Goal: Task Accomplishment & Management: Complete application form

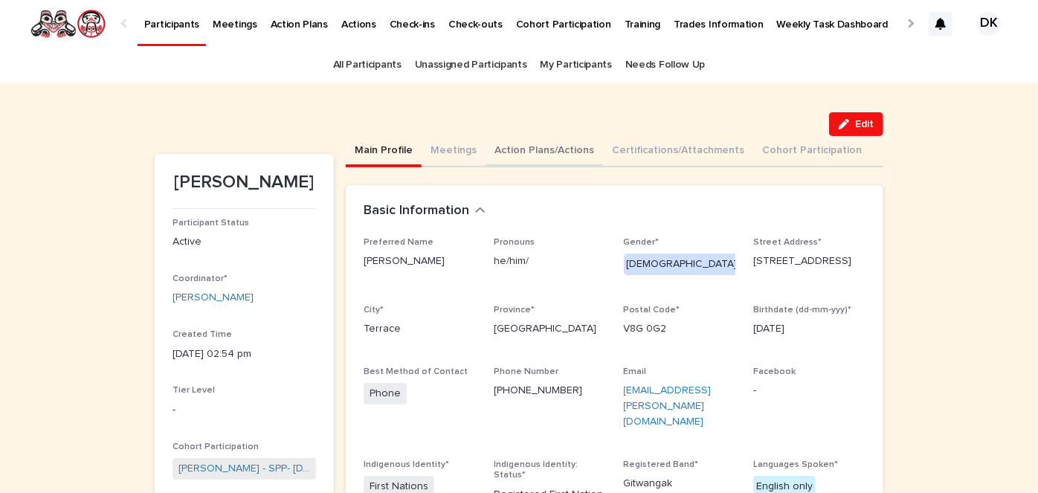
click at [500, 146] on button "Action Plans/Actions" at bounding box center [545, 151] width 118 height 31
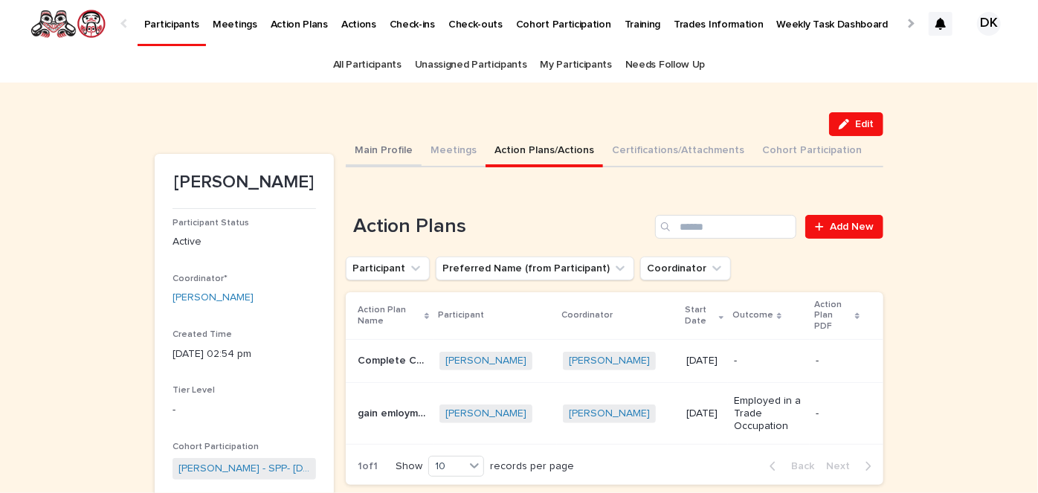
click at [388, 149] on button "Main Profile" at bounding box center [384, 151] width 76 height 31
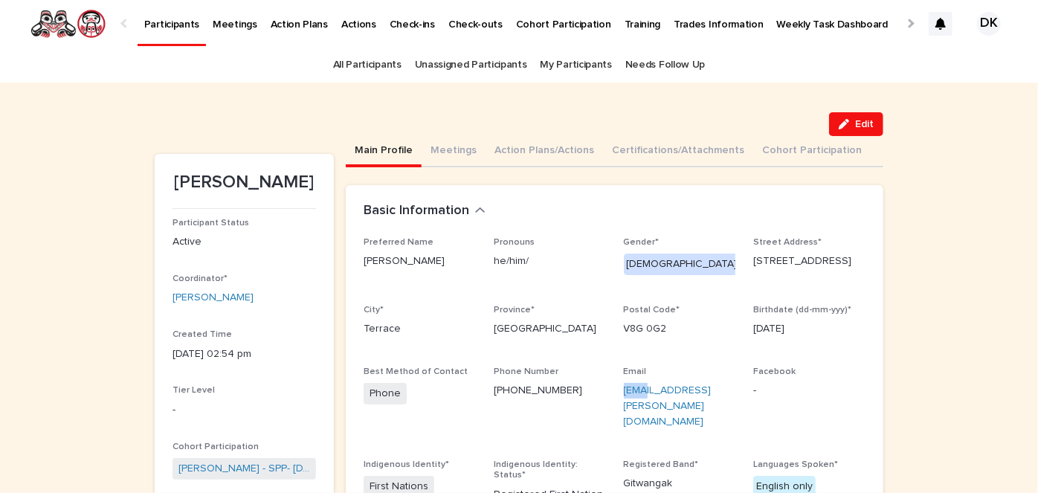
drag, startPoint x: 635, startPoint y: 397, endPoint x: 611, endPoint y: 395, distance: 24.6
click at [611, 395] on div "Preferred Name Aaron Pronouns he/him/ Gender* Male Street Address* 2478 Kroyer …" at bounding box center [615, 406] width 502 height 339
click at [634, 403] on p "ar.morrison@outlook.com" at bounding box center [680, 406] width 112 height 46
drag, startPoint x: 634, startPoint y: 407, endPoint x: 626, endPoint y: 405, distance: 9.0
click at [626, 405] on p "ar.morrison@outlook.com" at bounding box center [680, 406] width 112 height 46
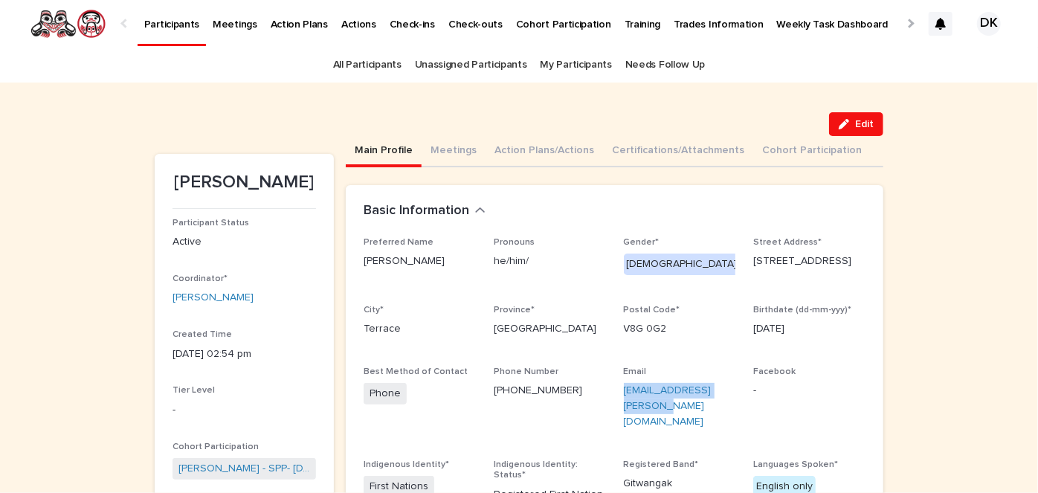
drag, startPoint x: 629, startPoint y: 406, endPoint x: 611, endPoint y: 391, distance: 23.2
click at [611, 391] on div "Preferred Name Aaron Pronouns he/him/ Gender* Male Street Address* 2478 Kroyer …" at bounding box center [615, 406] width 502 height 339
copy link "ar.morrison@outlook.com"
click at [614, 150] on button "Certifications/Attachments" at bounding box center [678, 151] width 150 height 31
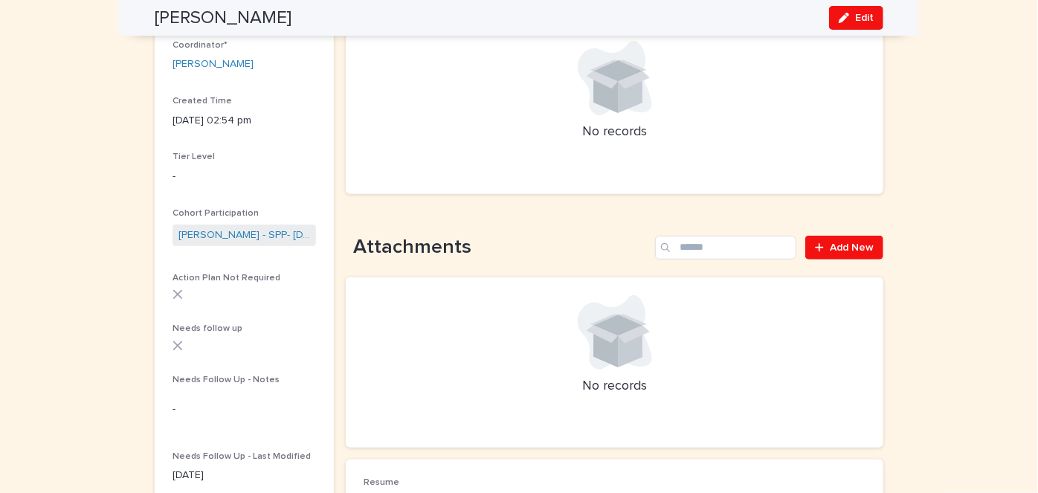
scroll to position [297, 0]
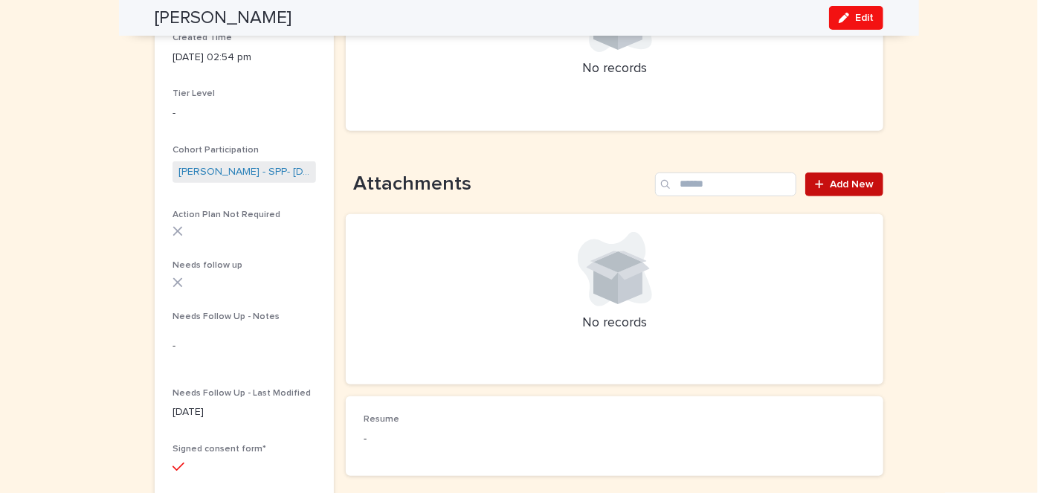
click at [845, 186] on span "Add New" at bounding box center [852, 184] width 44 height 10
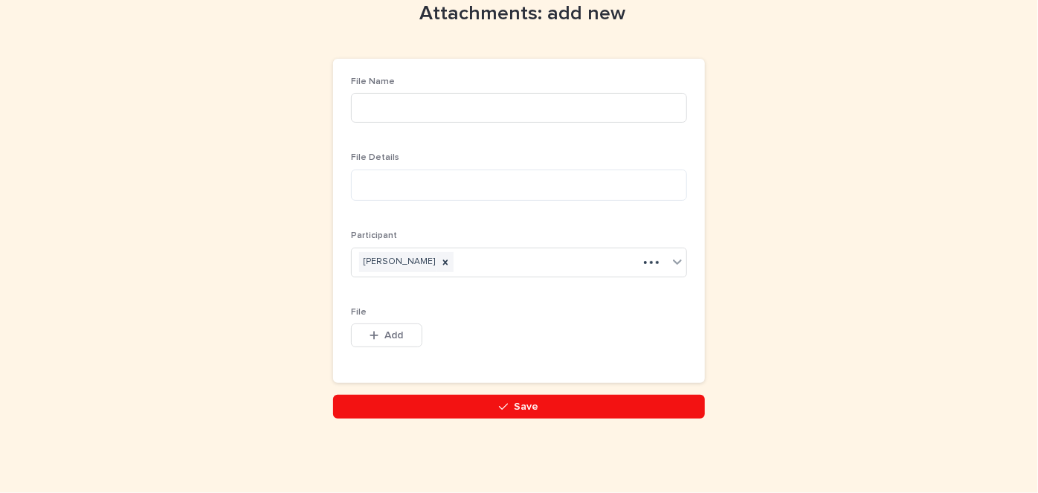
scroll to position [51, 0]
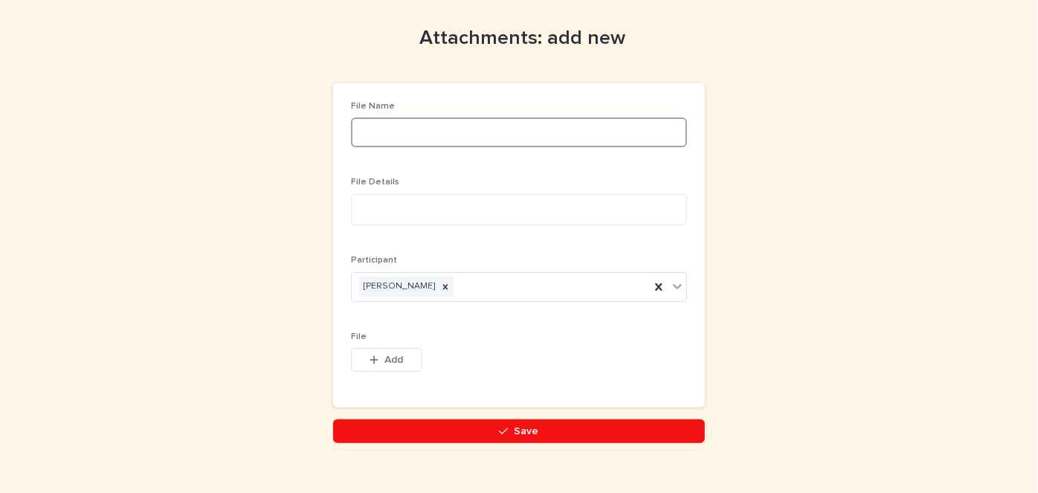
click at [367, 127] on input at bounding box center [519, 133] width 336 height 30
drag, startPoint x: 426, startPoint y: 132, endPoint x: 501, endPoint y: 128, distance: 75.2
click at [501, 128] on input "**********" at bounding box center [519, 133] width 336 height 30
type input "**********"
click at [352, 213] on textarea at bounding box center [519, 209] width 336 height 31
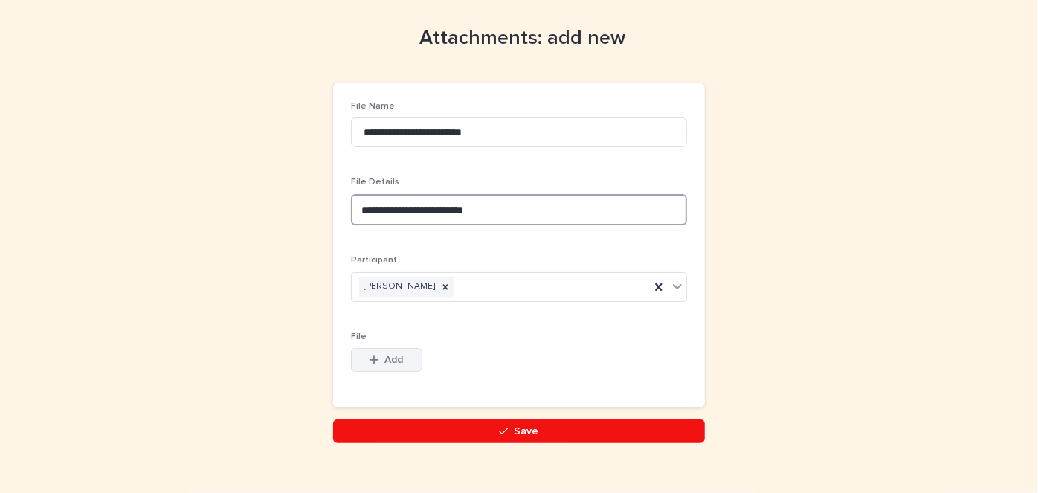
type textarea "**********"
click at [387, 361] on span "Add" at bounding box center [394, 360] width 19 height 10
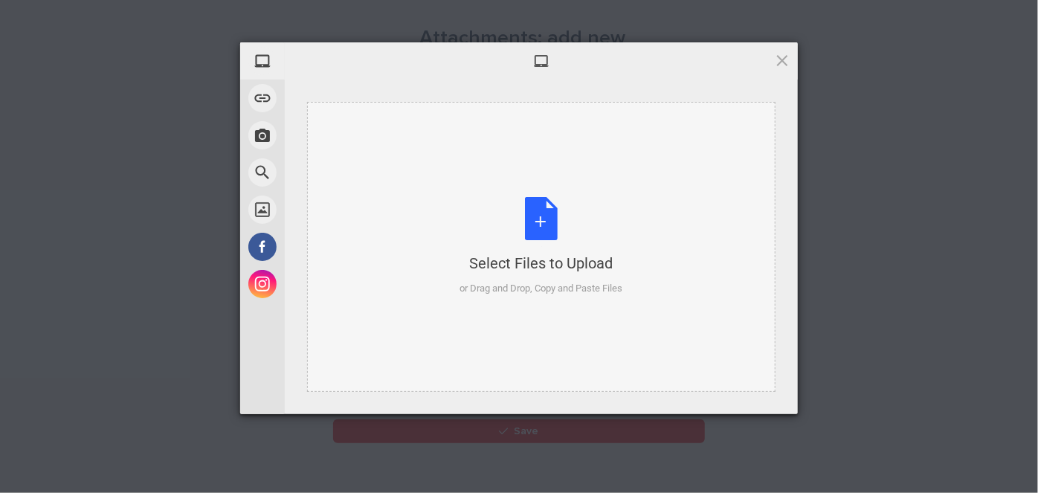
click at [536, 219] on div "Select Files to Upload or Drag and Drop, Copy and Paste Files" at bounding box center [541, 246] width 163 height 99
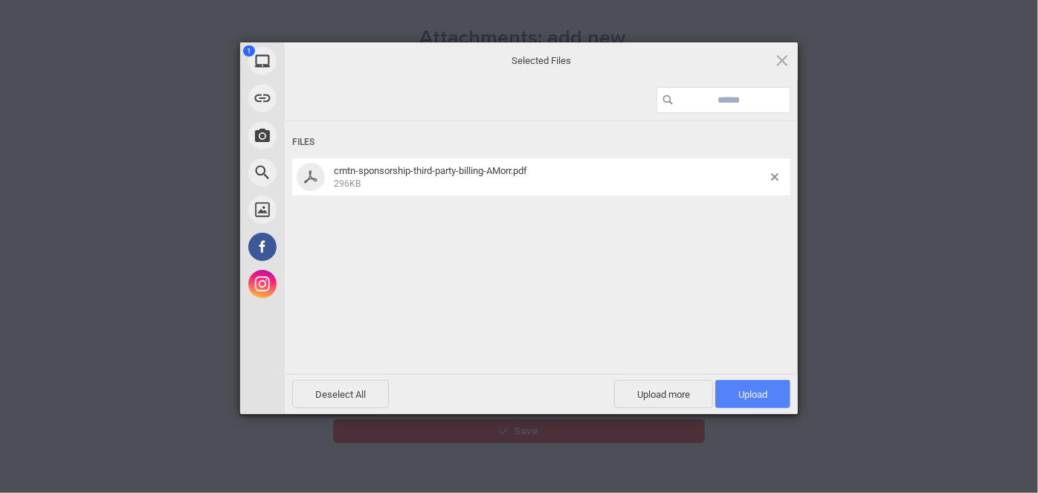
click at [755, 399] on span "Upload 1" at bounding box center [753, 394] width 75 height 28
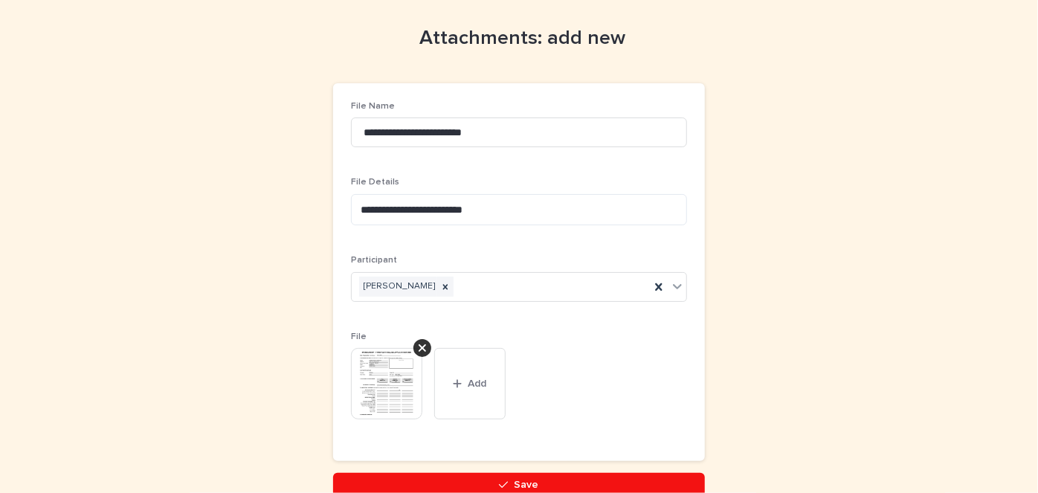
click at [382, 382] on img at bounding box center [386, 383] width 71 height 71
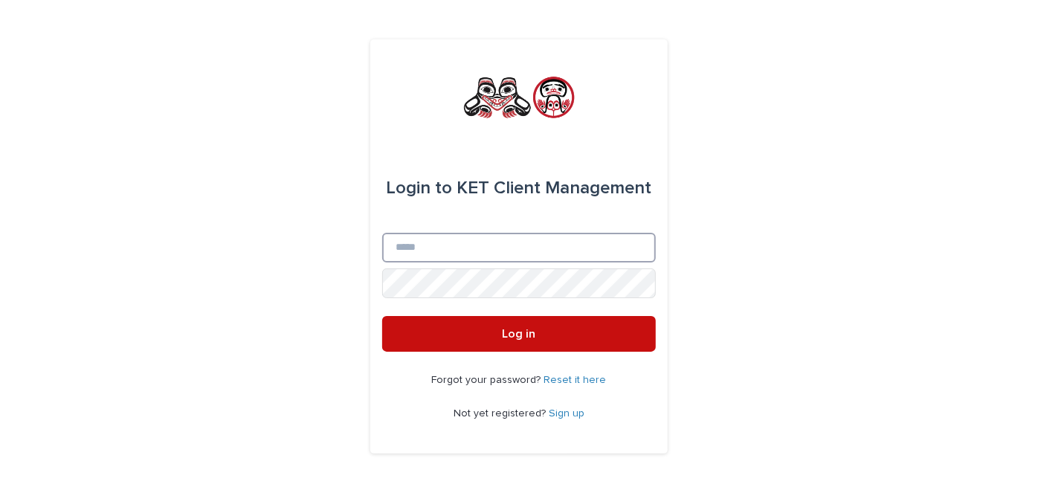
type input "**********"
click at [549, 334] on button "Log in" at bounding box center [519, 334] width 274 height 36
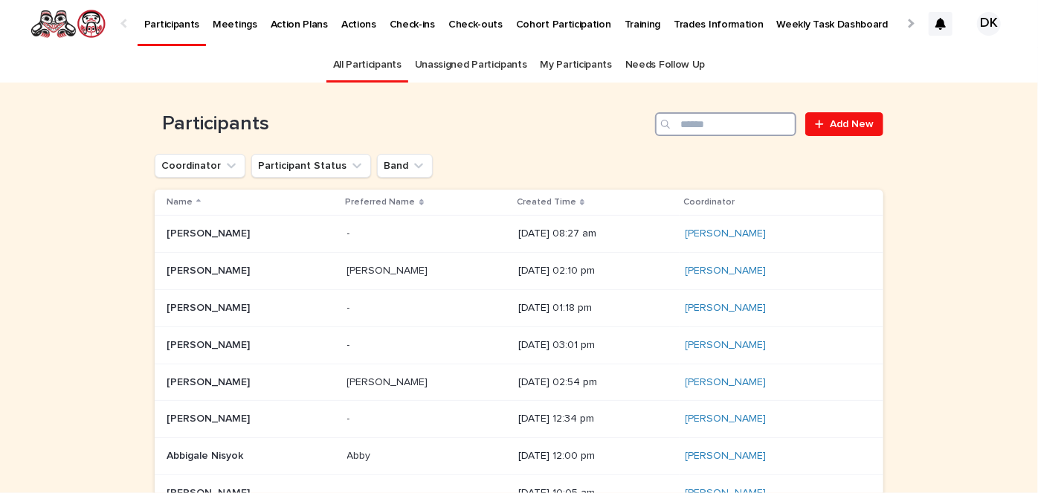
click at [694, 123] on input "Search" at bounding box center [725, 124] width 141 height 24
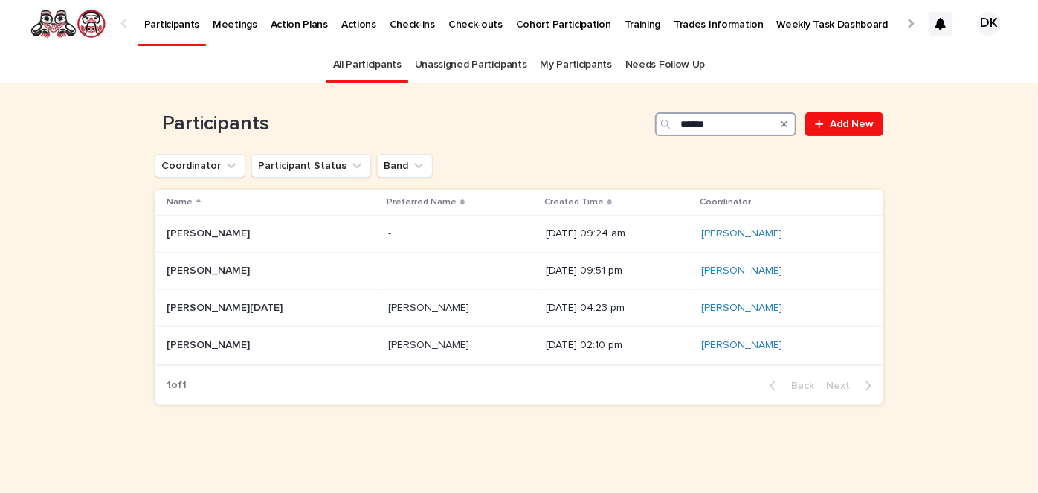
type input "******"
click at [192, 343] on p "Savannah McMillan" at bounding box center [210, 344] width 86 height 16
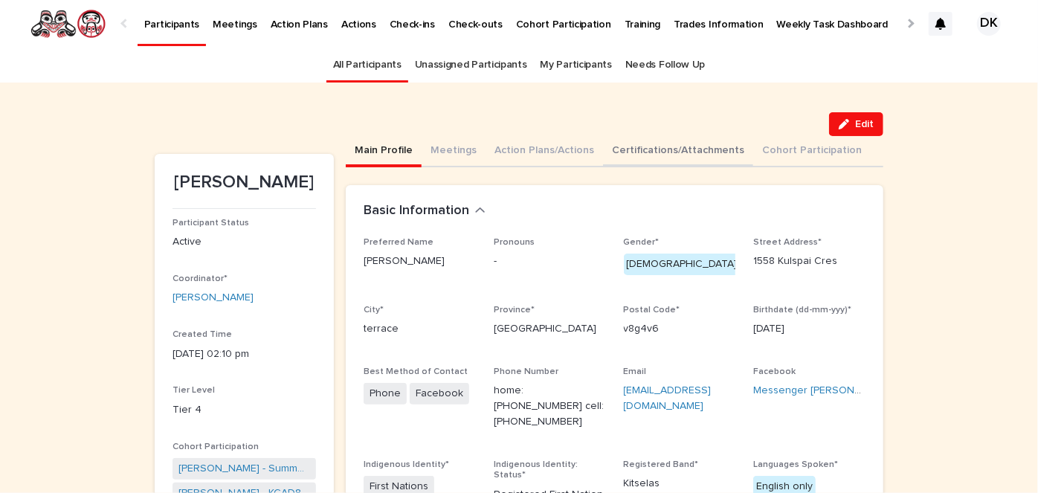
click at [650, 145] on button "Certifications/Attachments" at bounding box center [678, 151] width 150 height 31
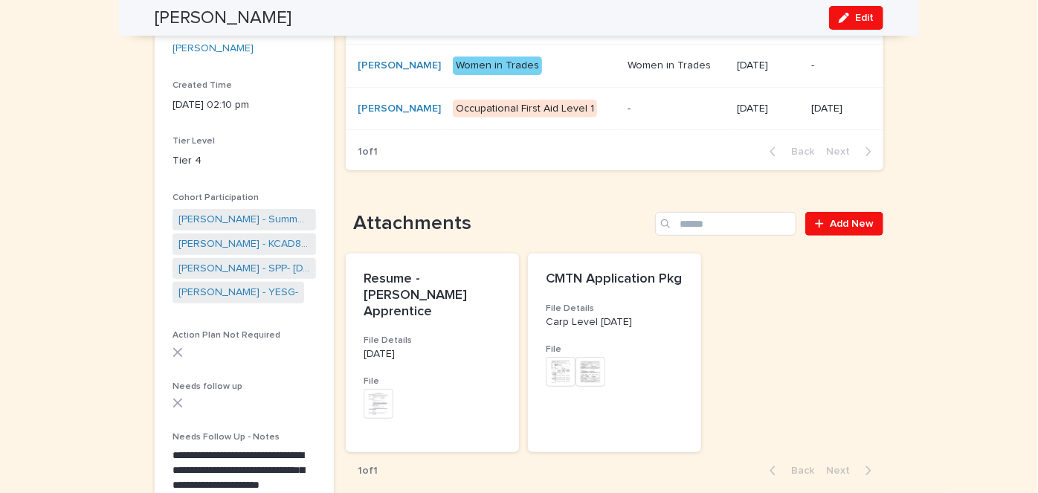
scroll to position [251, 0]
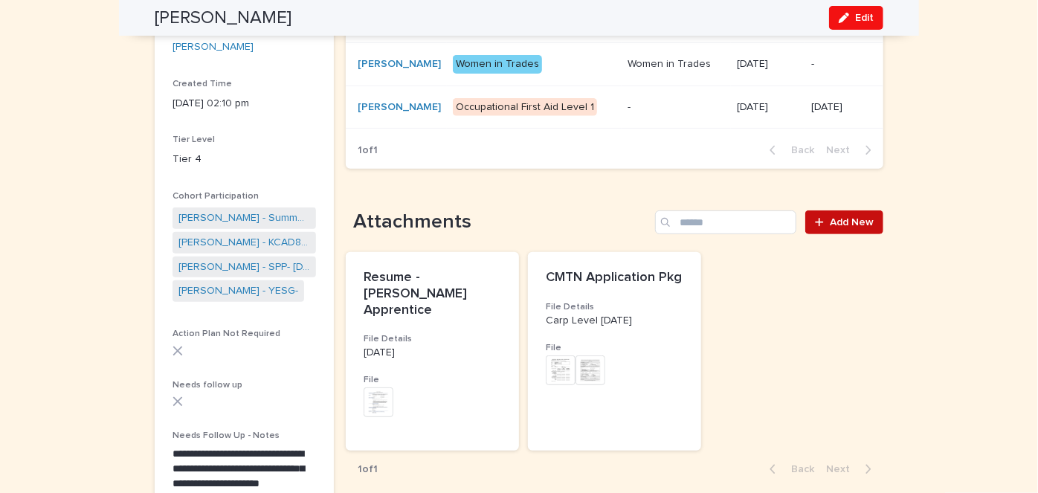
click at [855, 228] on span "Add New" at bounding box center [852, 222] width 44 height 10
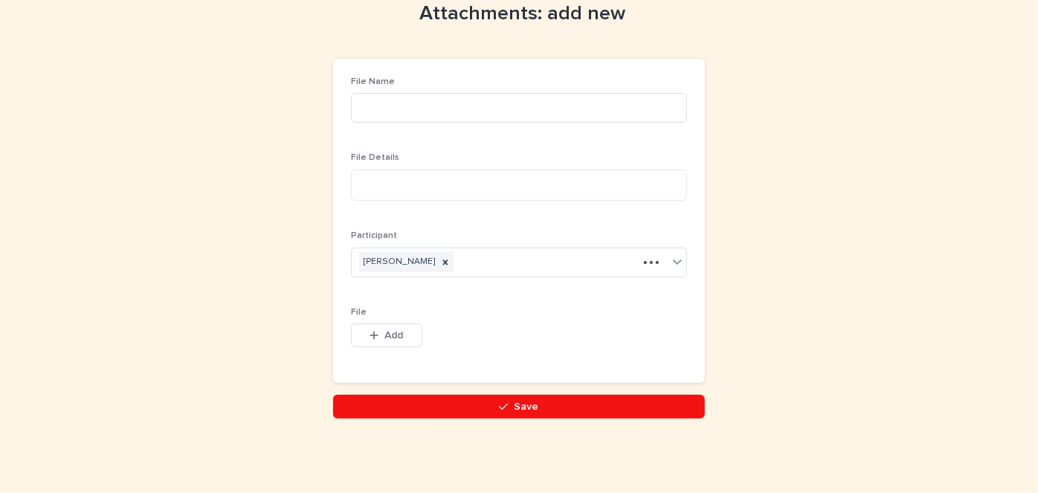
scroll to position [51, 0]
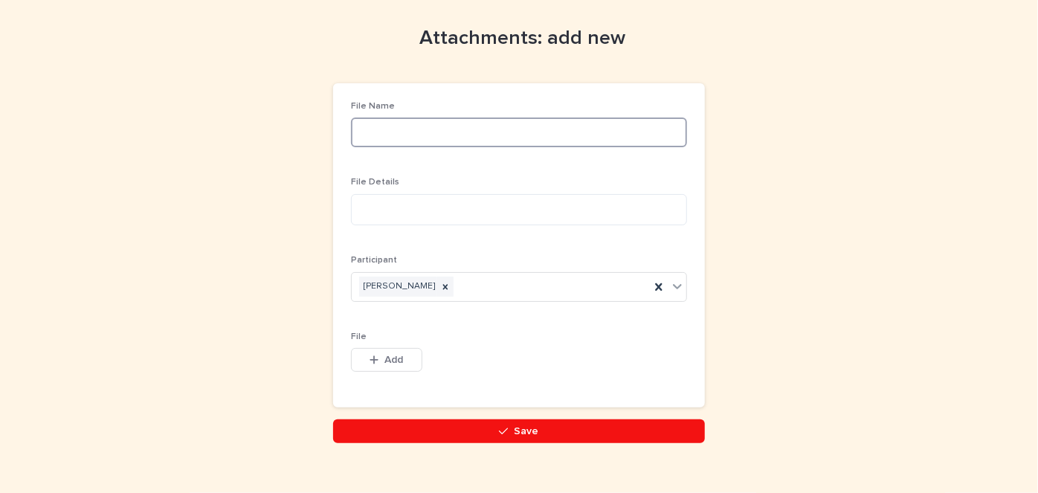
click at [362, 139] on input at bounding box center [519, 133] width 336 height 30
type input "**********"
click at [360, 209] on textarea at bounding box center [519, 209] width 336 height 31
type textarea "**********"
click at [396, 359] on span "Add" at bounding box center [394, 360] width 19 height 10
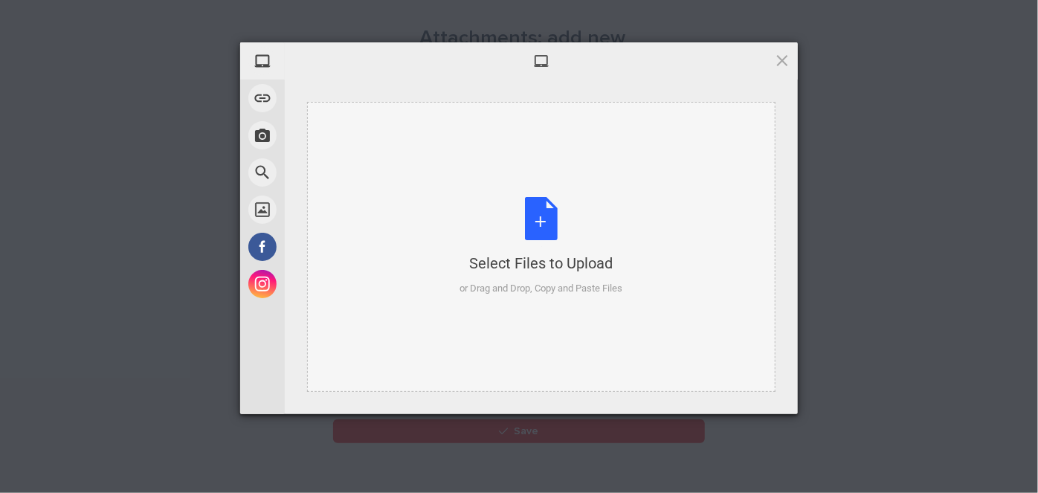
click at [536, 219] on div "Select Files to Upload or Drag and Drop, Copy and Paste Files" at bounding box center [541, 246] width 163 height 99
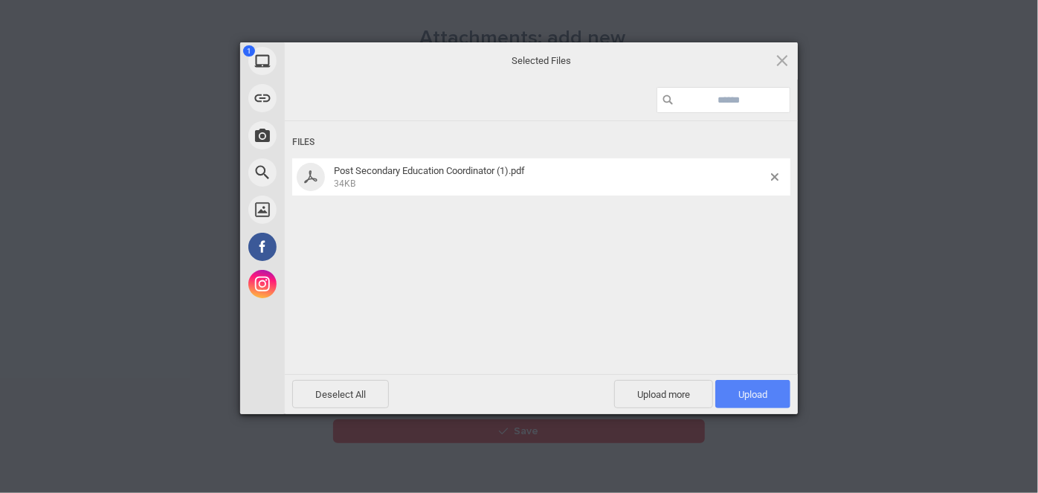
click at [774, 391] on span "Upload 1" at bounding box center [753, 394] width 75 height 28
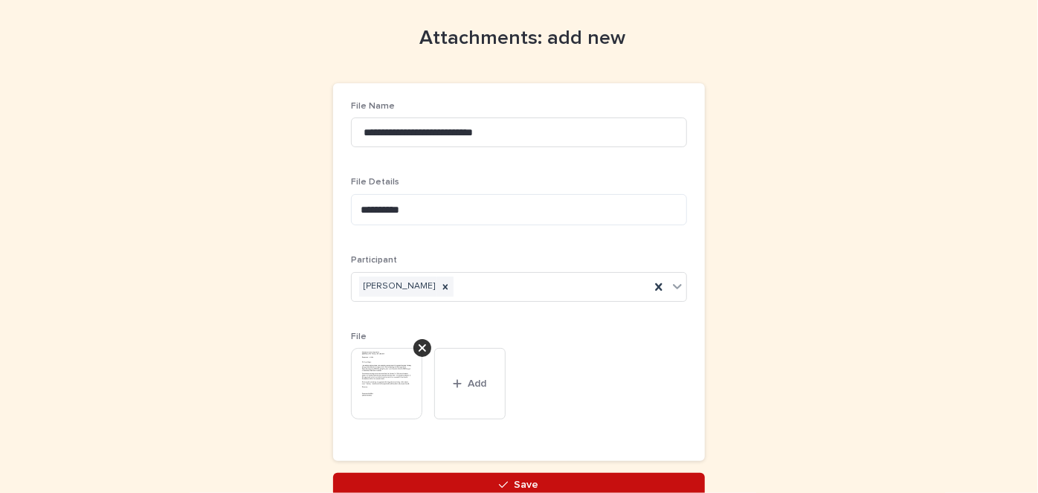
click at [539, 482] on button "Save" at bounding box center [519, 485] width 372 height 24
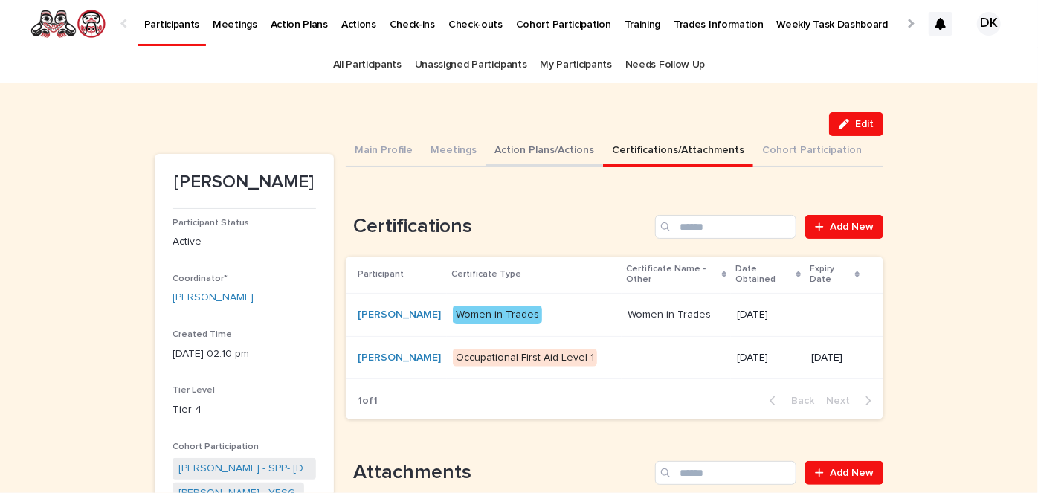
click at [504, 144] on button "Action Plans/Actions" at bounding box center [545, 151] width 118 height 31
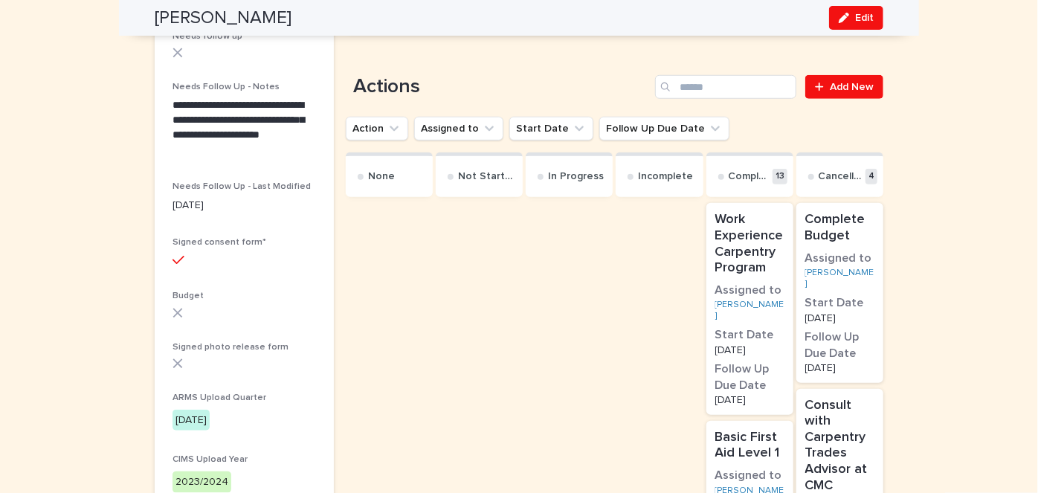
scroll to position [605, 0]
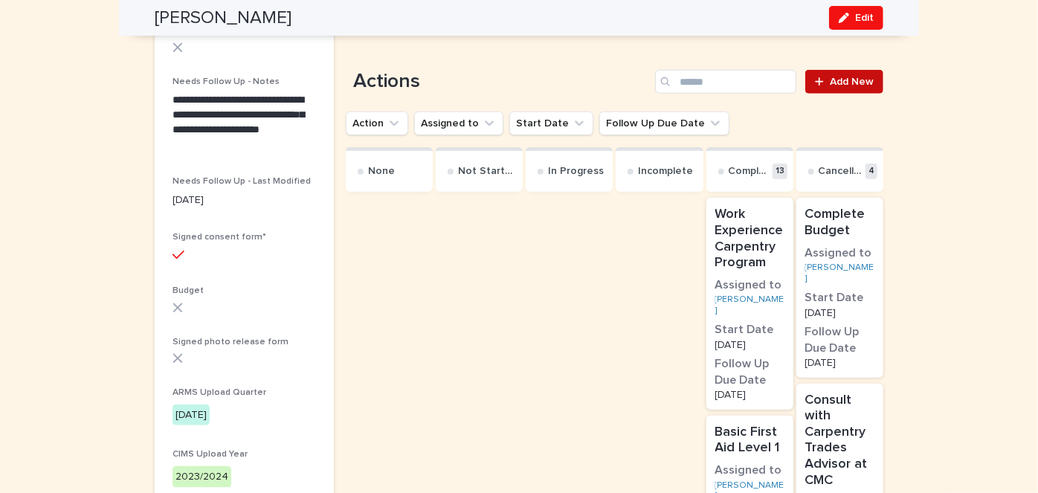
click at [849, 80] on span "Add New" at bounding box center [852, 82] width 44 height 10
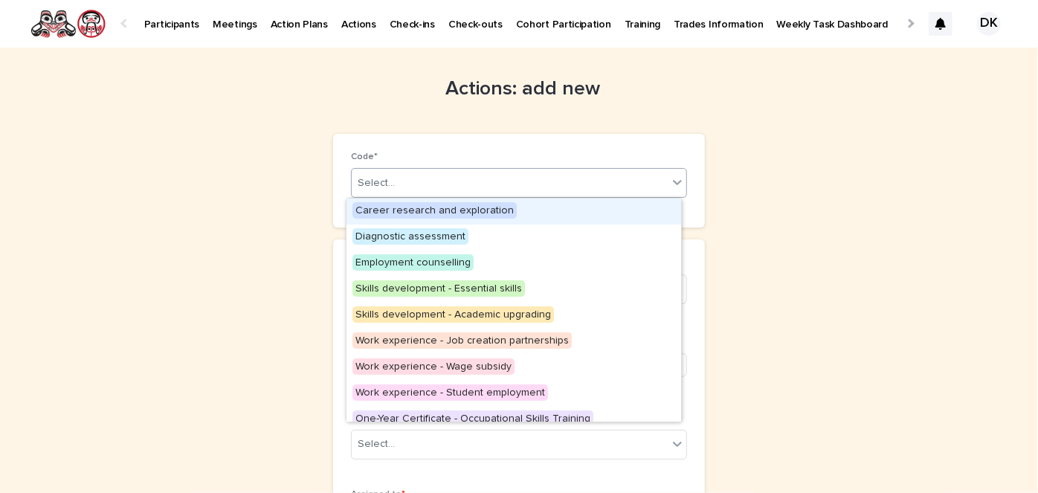
click at [675, 181] on icon at bounding box center [677, 183] width 9 height 5
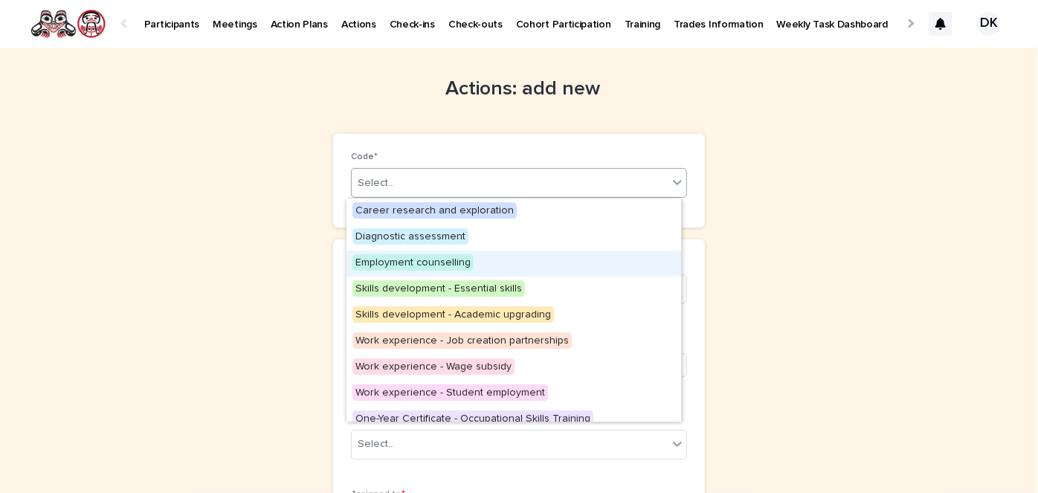
click at [450, 259] on span "Employment counselling" at bounding box center [413, 262] width 121 height 16
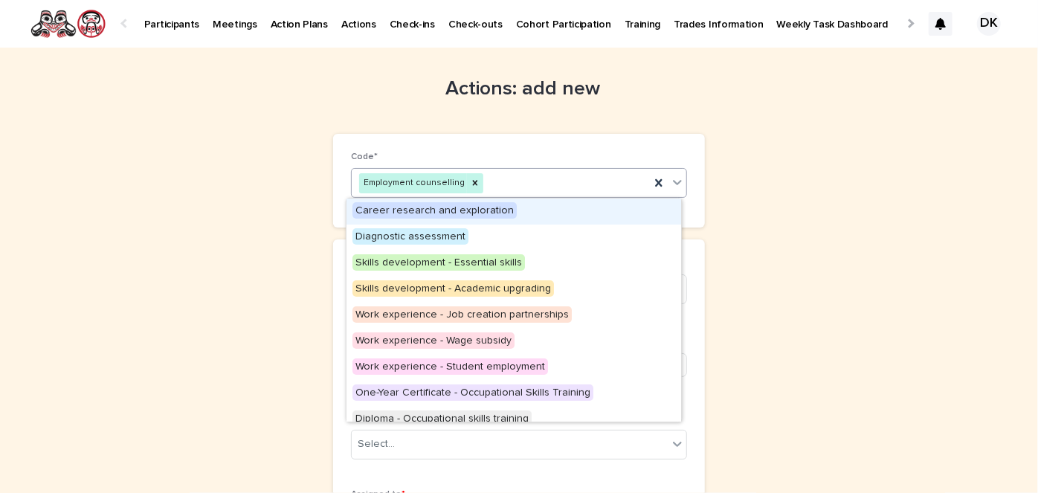
click at [673, 181] on icon at bounding box center [677, 182] width 15 height 15
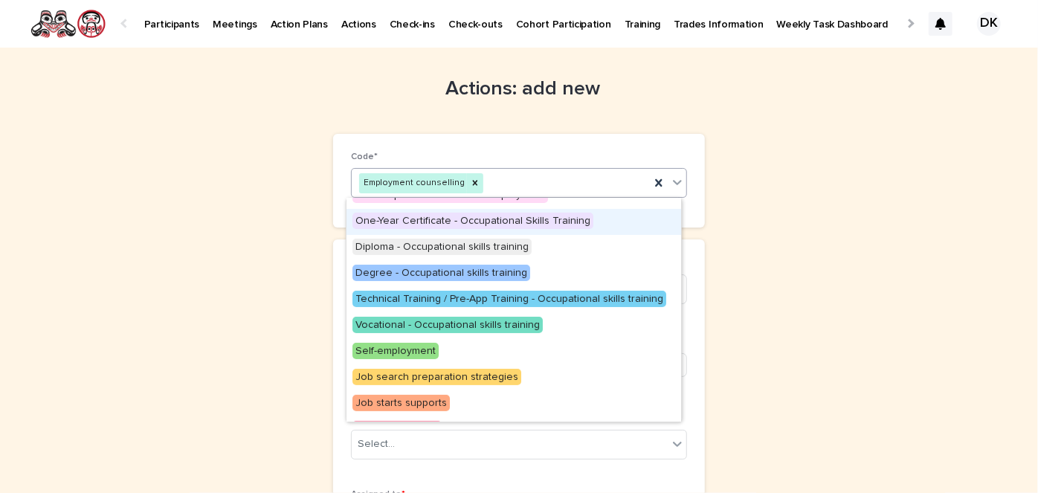
scroll to position [271, 0]
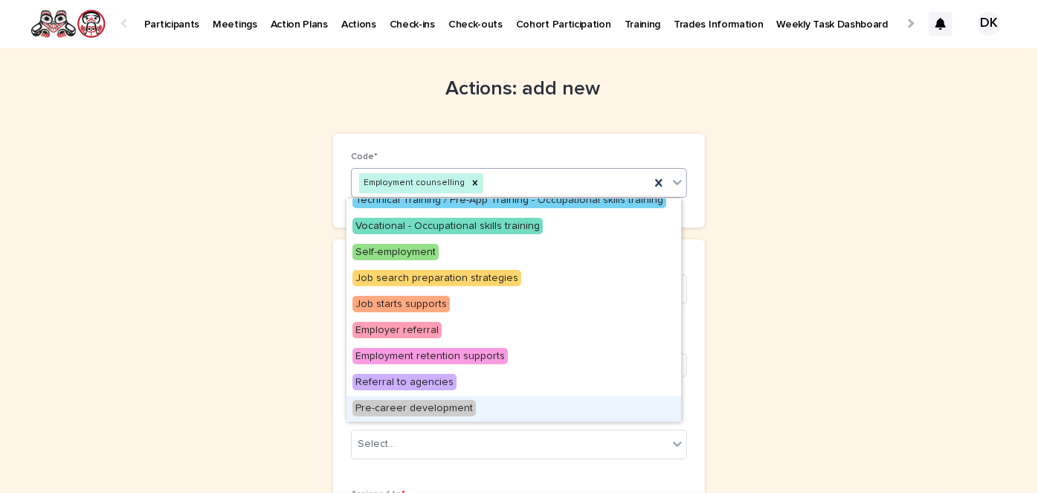
click at [449, 408] on span "Pre-career development" at bounding box center [414, 408] width 123 height 16
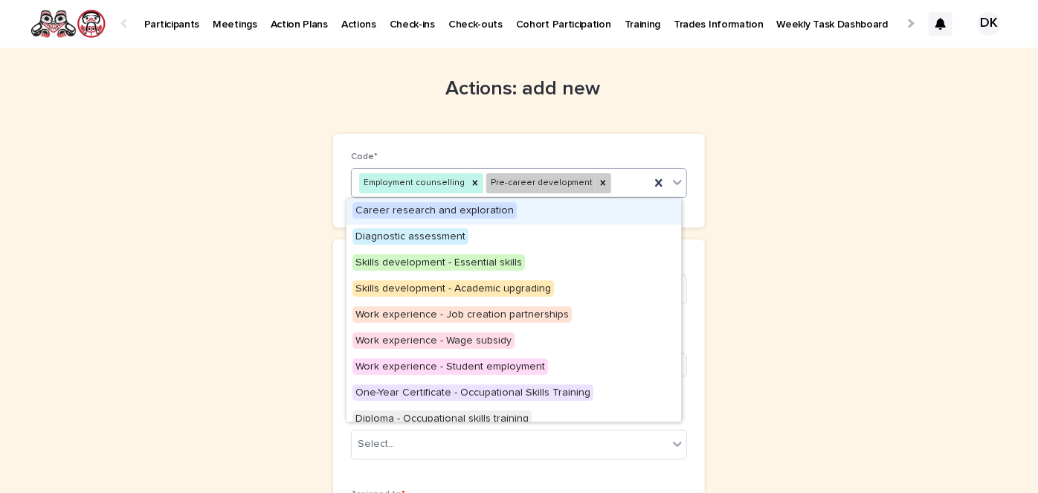
click at [672, 179] on icon at bounding box center [677, 182] width 15 height 15
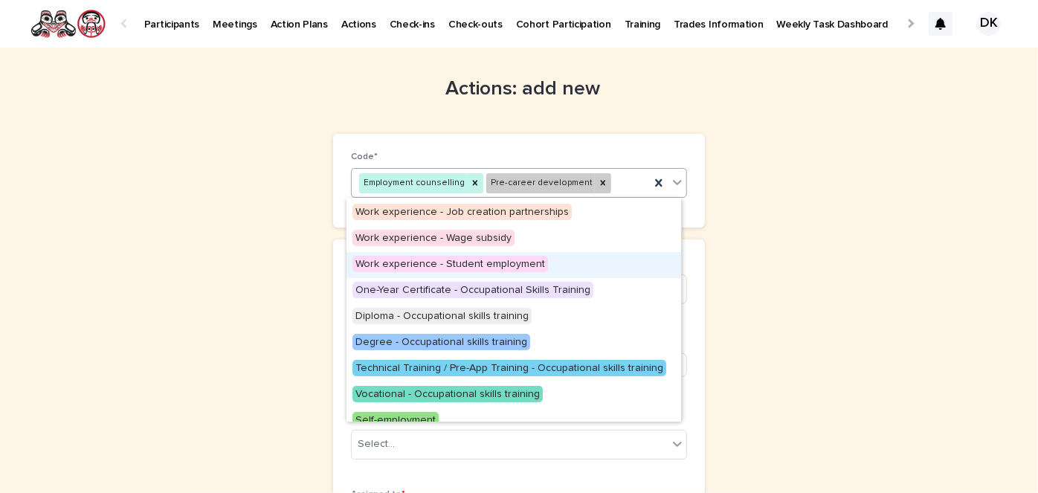
scroll to position [105, 0]
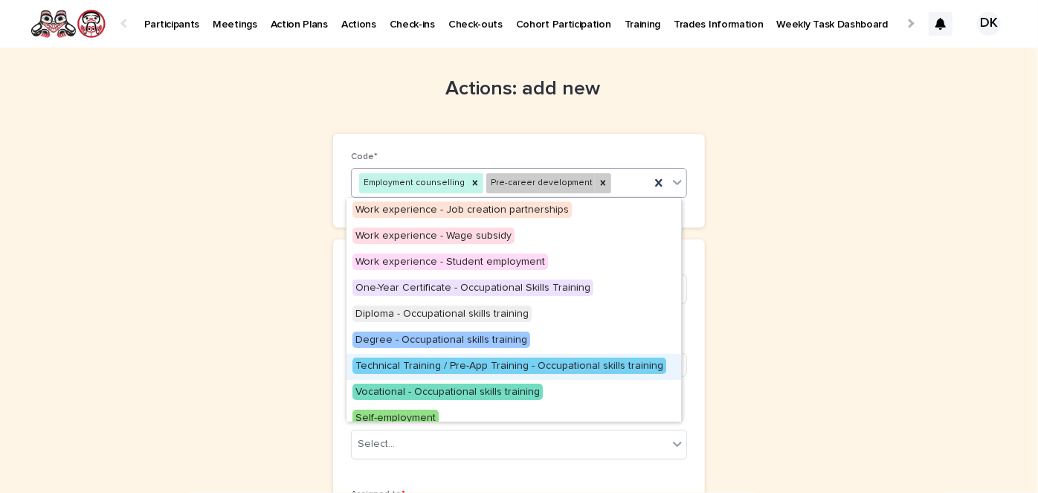
click at [392, 366] on span "Technical Training / Pre-App Training - Occupational skills training" at bounding box center [510, 366] width 314 height 16
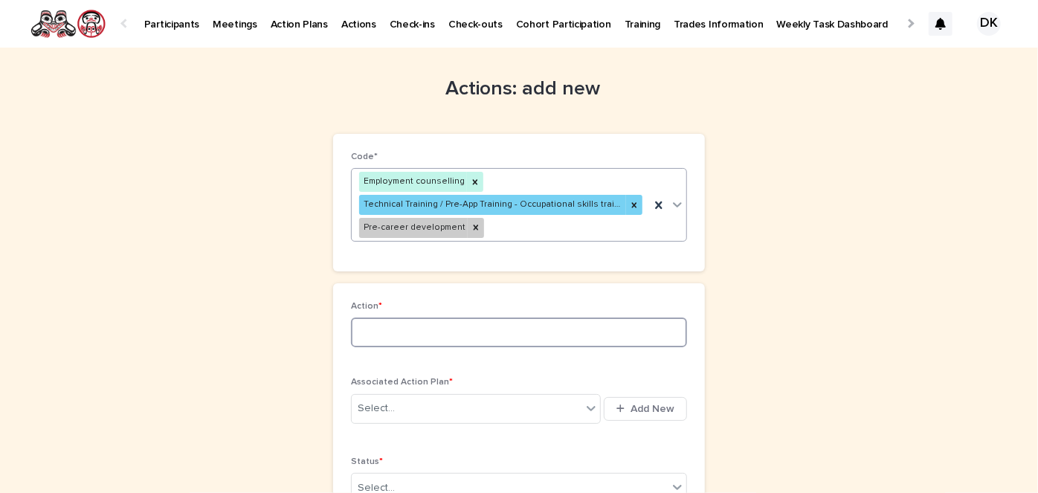
click at [361, 327] on input at bounding box center [519, 333] width 336 height 30
type input "**********"
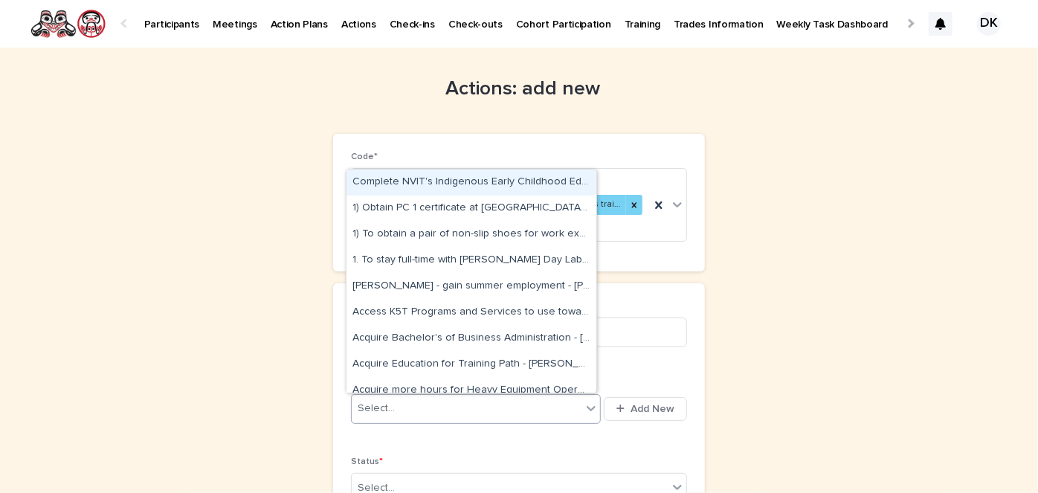
click at [588, 404] on icon at bounding box center [591, 408] width 15 height 15
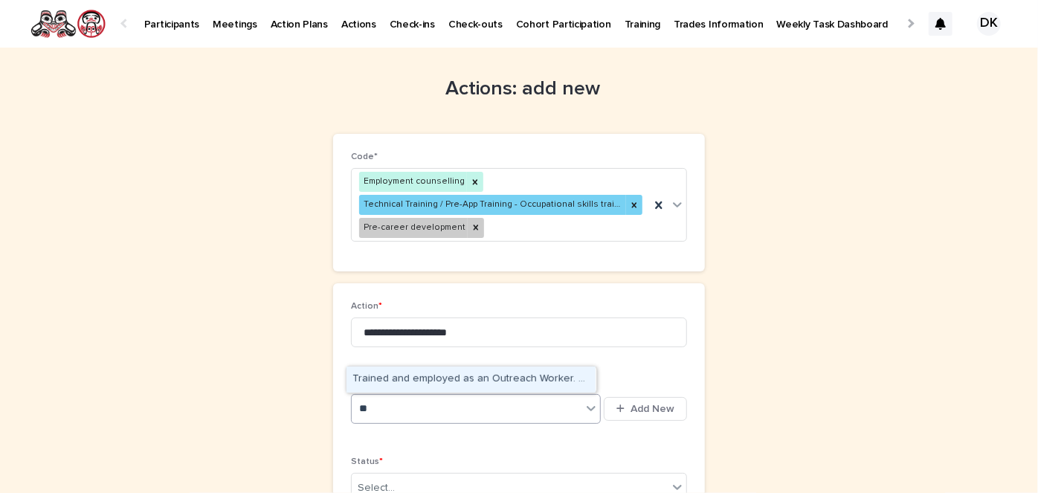
type input "*"
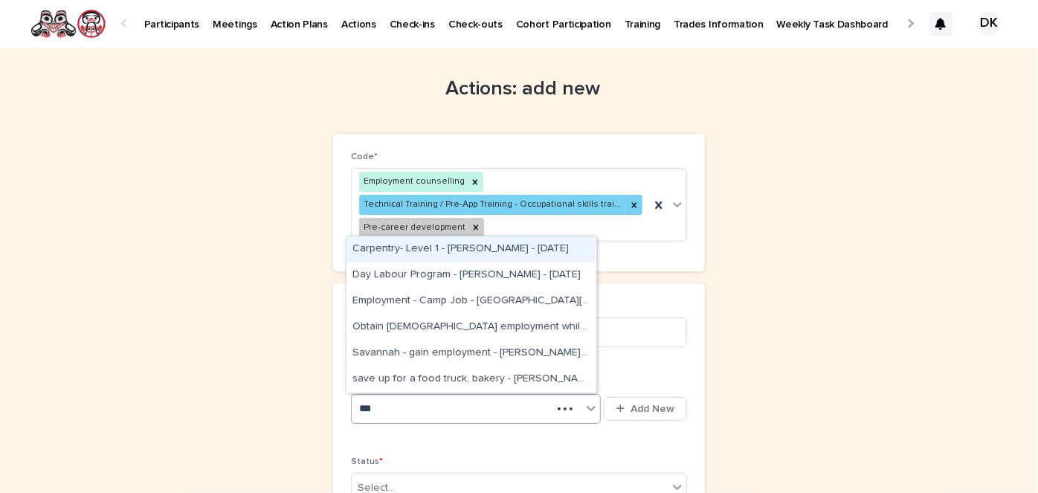
type input "****"
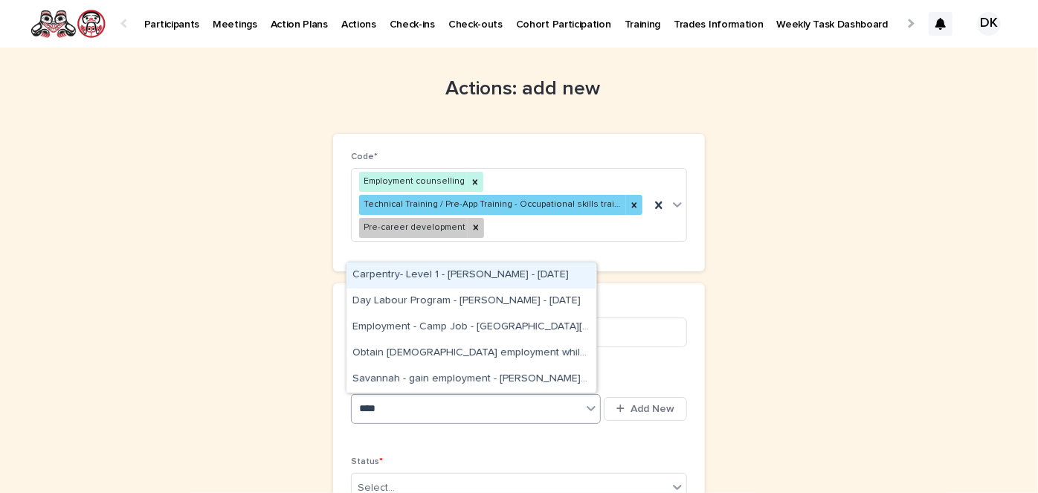
click at [495, 272] on div "Carpentry- Level 1 - Savannah McMillan - Feb 7th, 2025" at bounding box center [471, 276] width 249 height 26
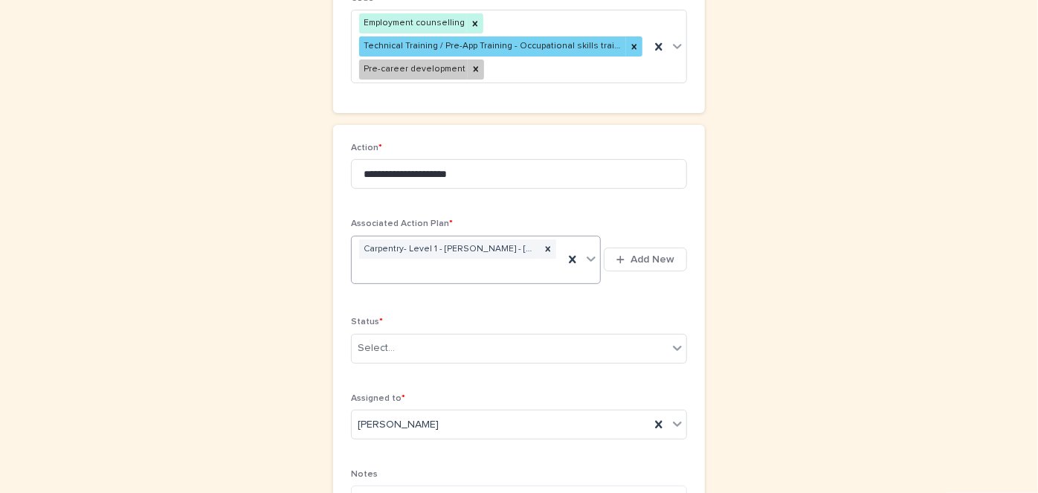
scroll to position [172, 0]
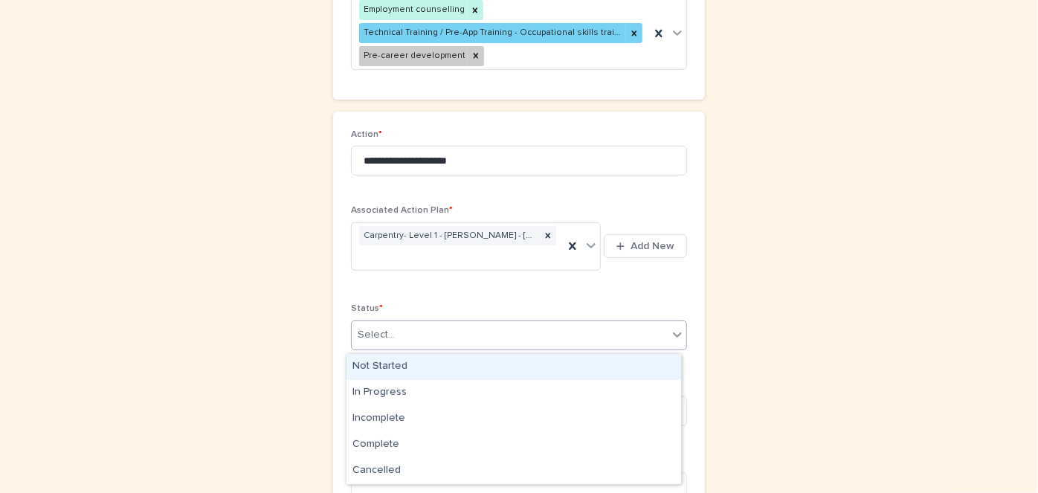
click at [673, 338] on icon at bounding box center [677, 334] width 9 height 5
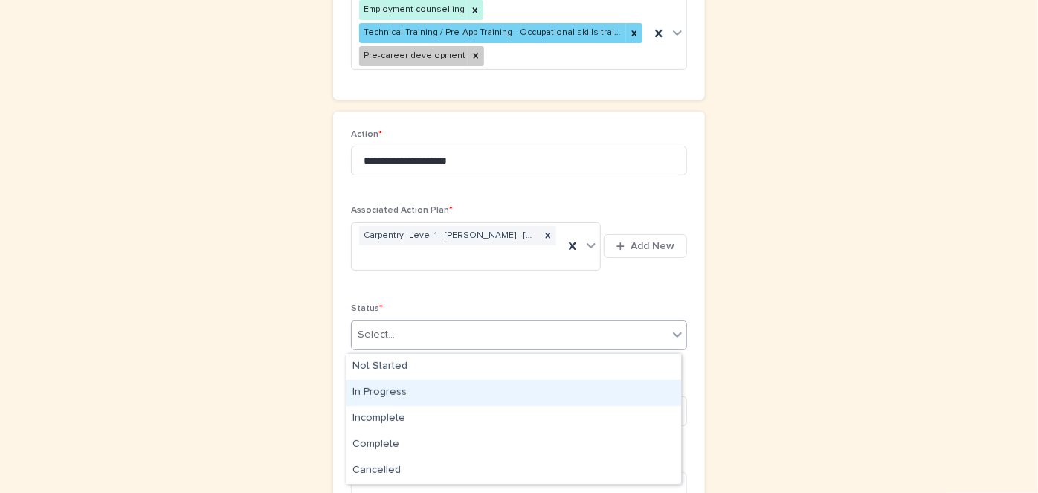
click at [383, 401] on div "In Progress" at bounding box center [514, 393] width 335 height 26
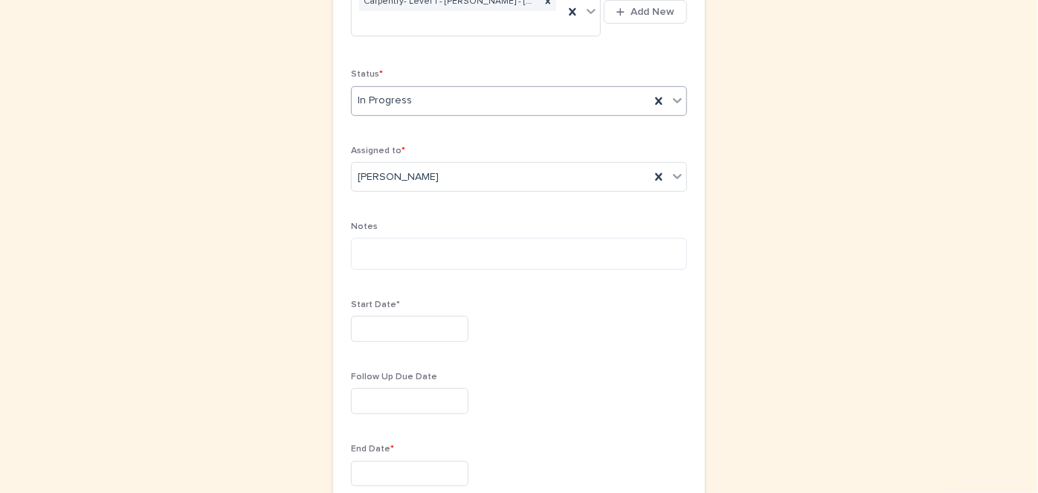
scroll to position [407, 0]
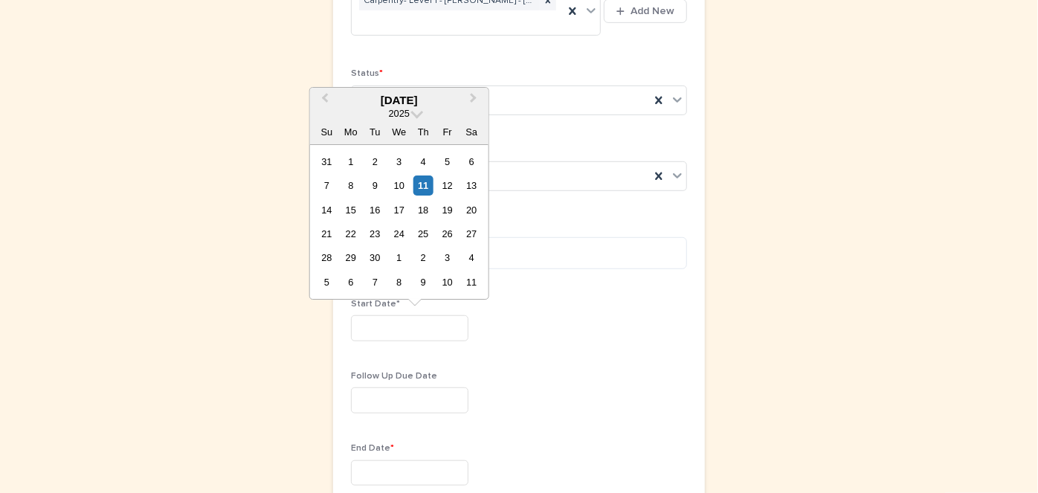
click at [360, 330] on input "text" at bounding box center [410, 328] width 118 height 26
click at [325, 95] on span "Previous Month" at bounding box center [325, 100] width 0 height 20
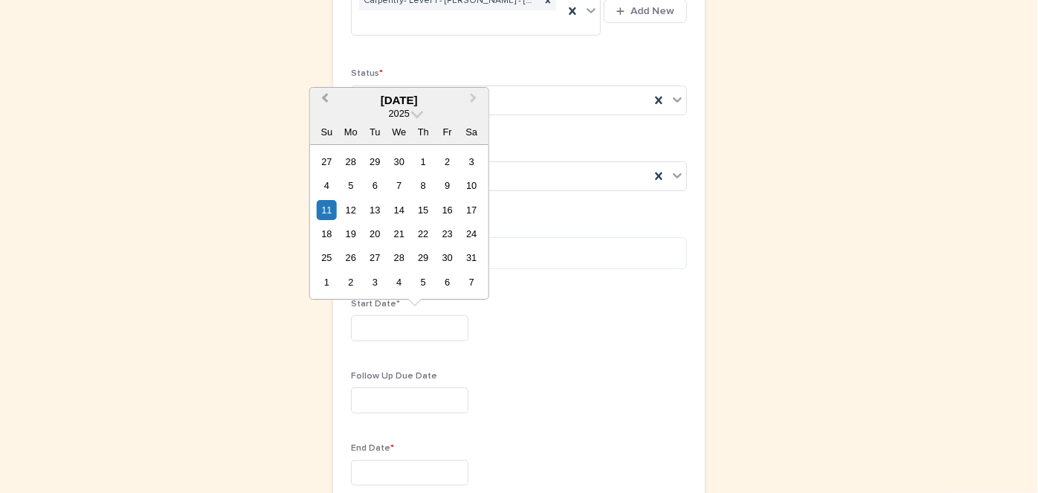
click at [325, 95] on span "Previous Month" at bounding box center [325, 100] width 0 height 20
click at [324, 94] on button "Previous Month" at bounding box center [324, 101] width 24 height 24
click at [353, 185] on div "3" at bounding box center [351, 186] width 20 height 20
type input "********"
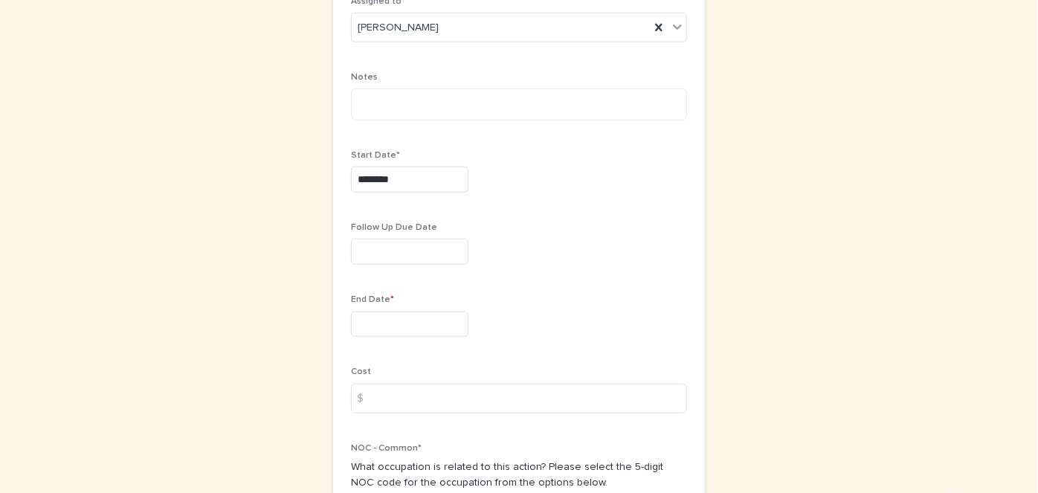
scroll to position [556, 0]
click at [355, 324] on input "text" at bounding box center [410, 324] width 118 height 26
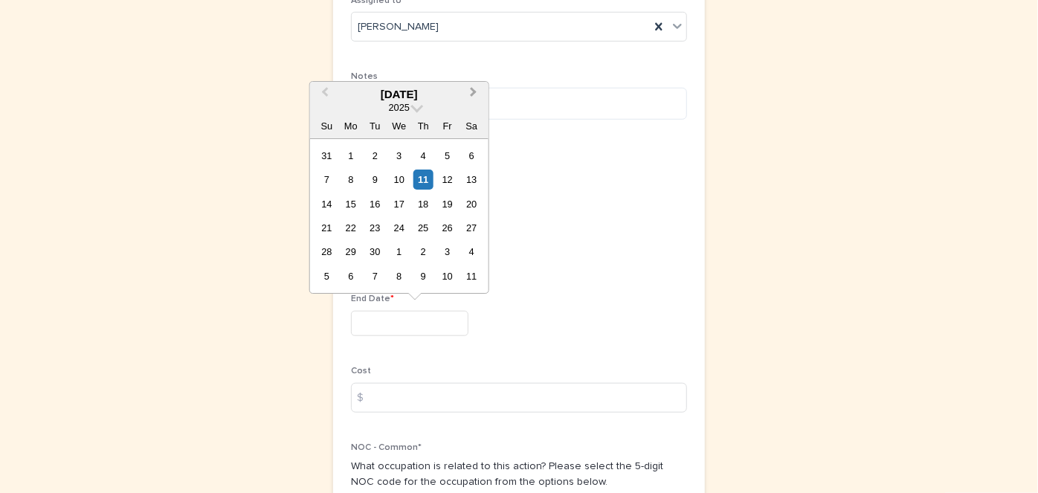
click at [476, 94] on button "Next Month" at bounding box center [475, 95] width 24 height 24
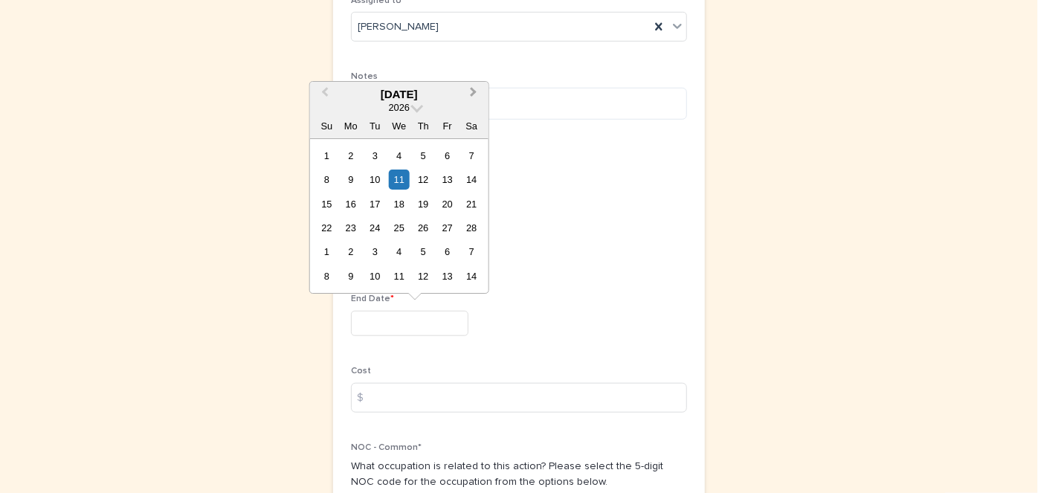
click at [476, 94] on button "Next Month" at bounding box center [475, 95] width 24 height 24
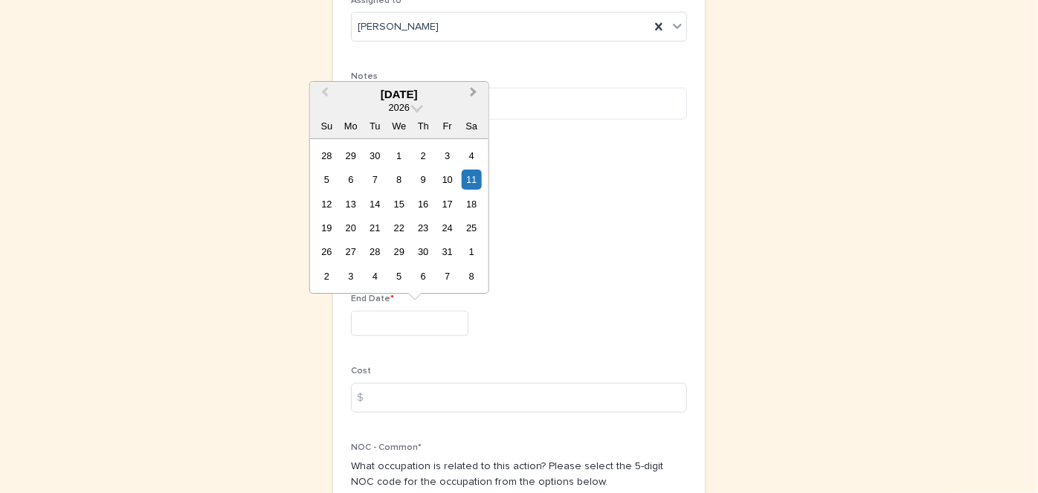
click at [476, 94] on button "Next Month" at bounding box center [475, 95] width 24 height 24
click at [322, 90] on button "Previous Month" at bounding box center [324, 95] width 24 height 24
click at [452, 247] on div "28" at bounding box center [447, 252] width 20 height 20
type input "*********"
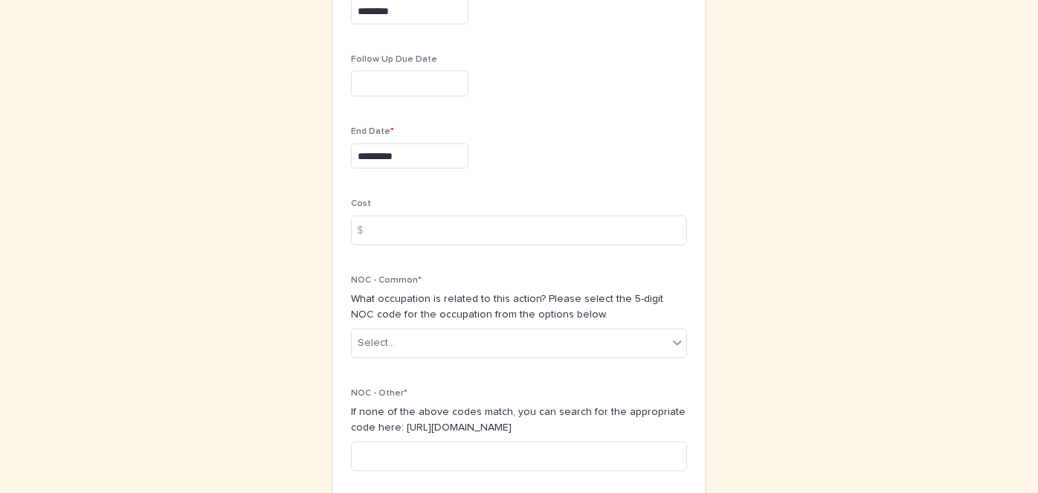
scroll to position [724, 0]
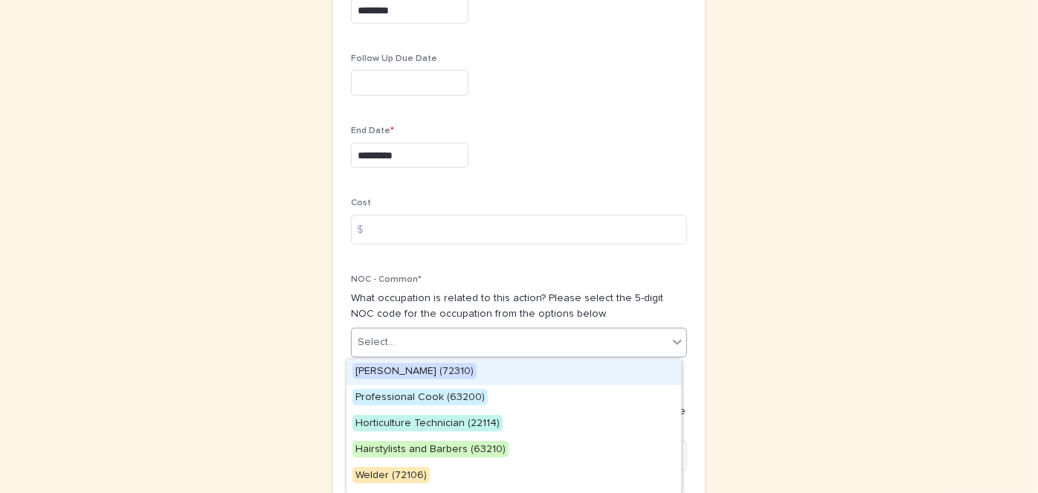
click at [672, 341] on icon at bounding box center [677, 342] width 15 height 15
click at [374, 369] on span "Carpenter (72310)" at bounding box center [415, 371] width 124 height 16
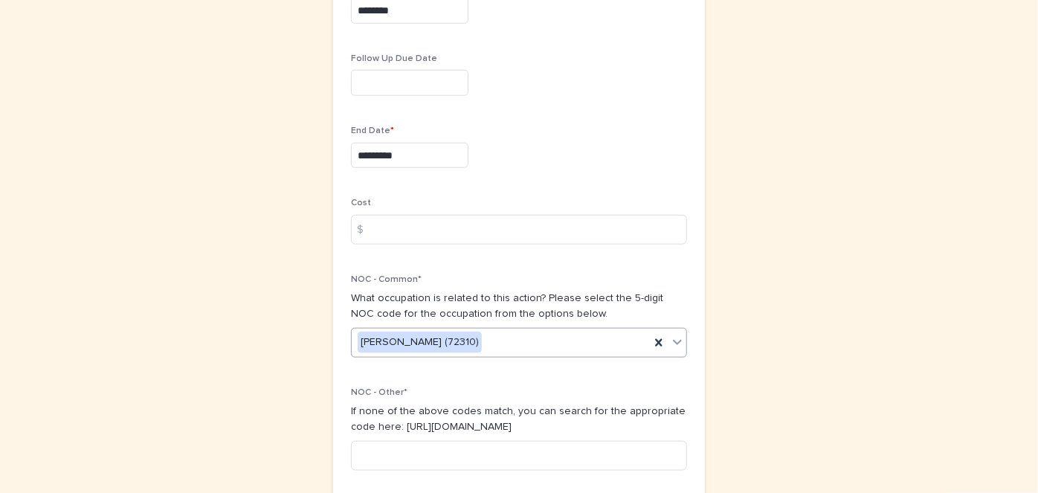
scroll to position [843, 0]
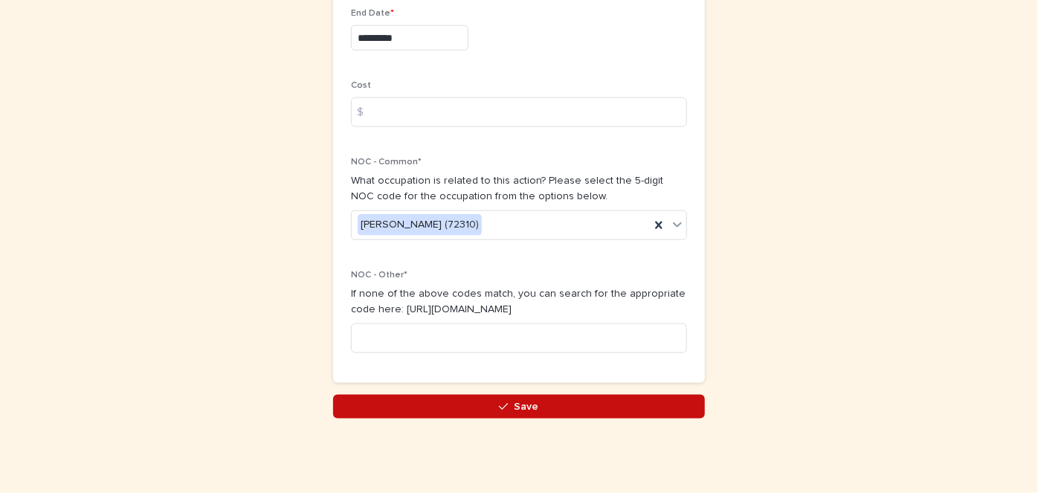
click at [515, 408] on span "Save" at bounding box center [527, 407] width 25 height 10
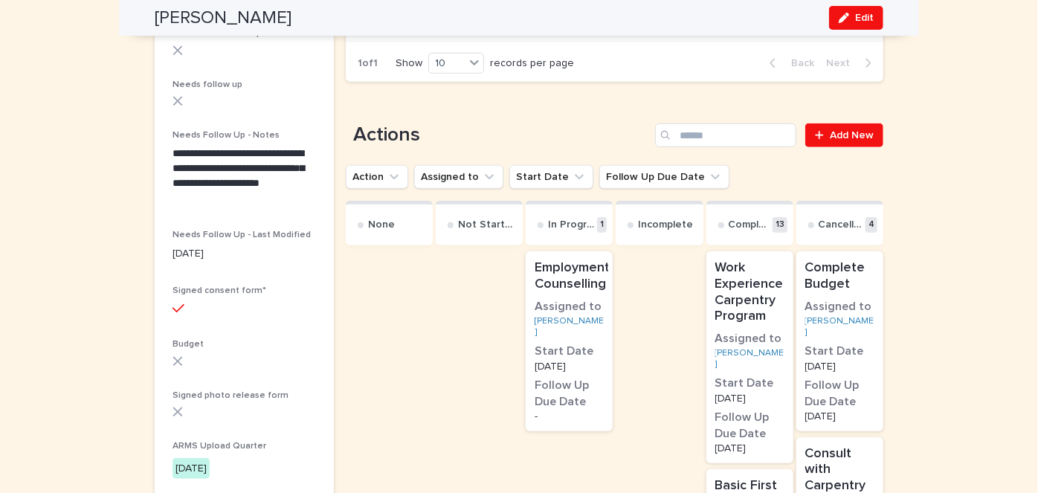
scroll to position [552, 0]
click at [848, 133] on span "Add New" at bounding box center [852, 134] width 44 height 10
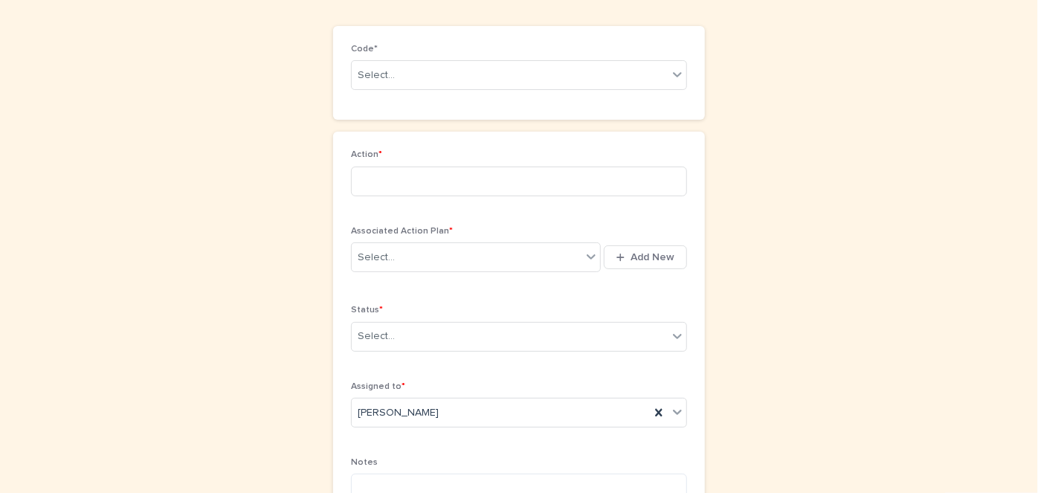
scroll to position [107, 0]
click at [385, 192] on input at bounding box center [519, 182] width 336 height 30
type input "**********"
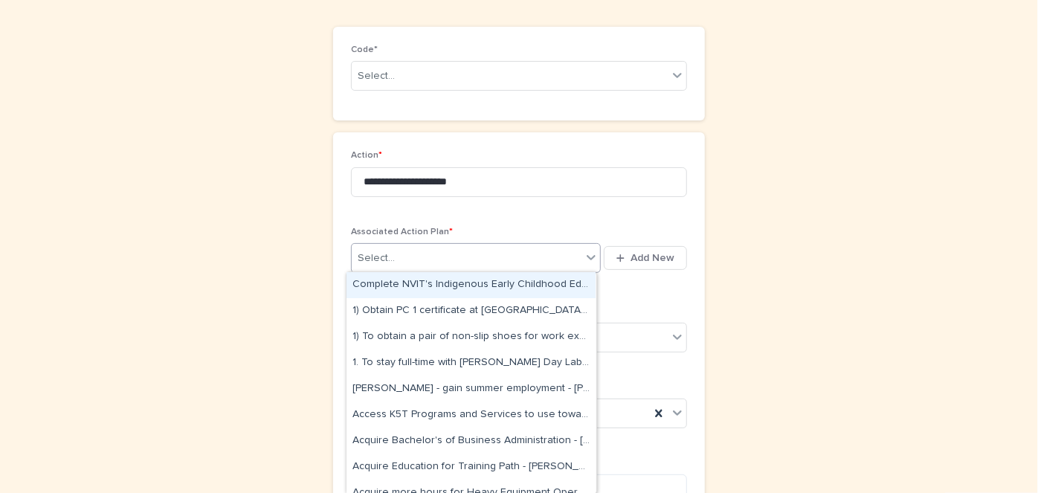
click at [588, 260] on icon at bounding box center [591, 257] width 15 height 15
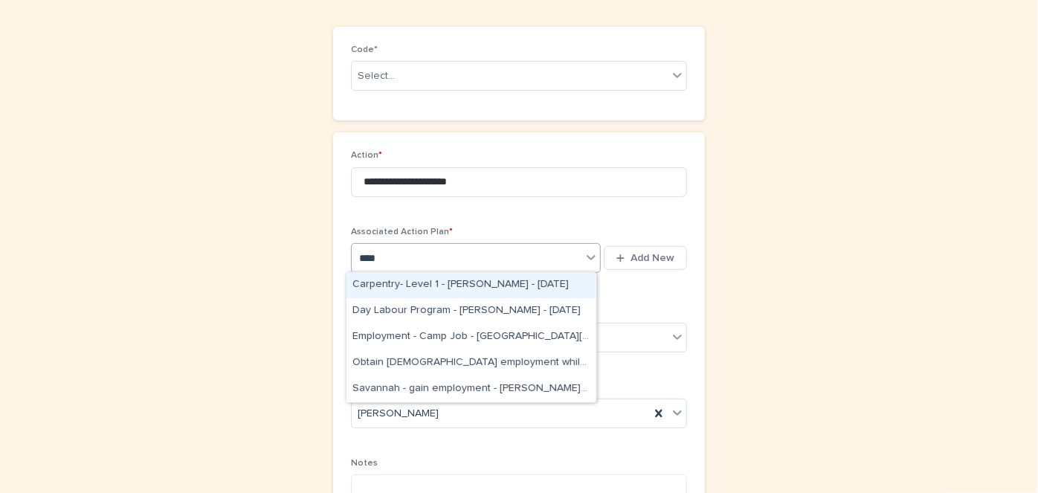
type input "*****"
click at [393, 280] on div "Carpentry- Level 1 - Savannah McMillan - Feb 7th, 2025" at bounding box center [471, 285] width 249 height 26
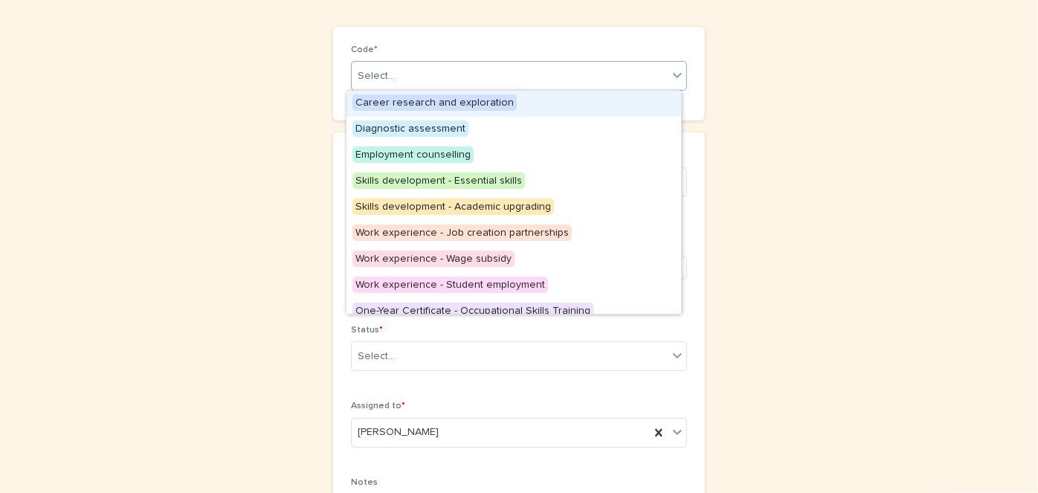
click at [675, 68] on icon at bounding box center [677, 75] width 15 height 15
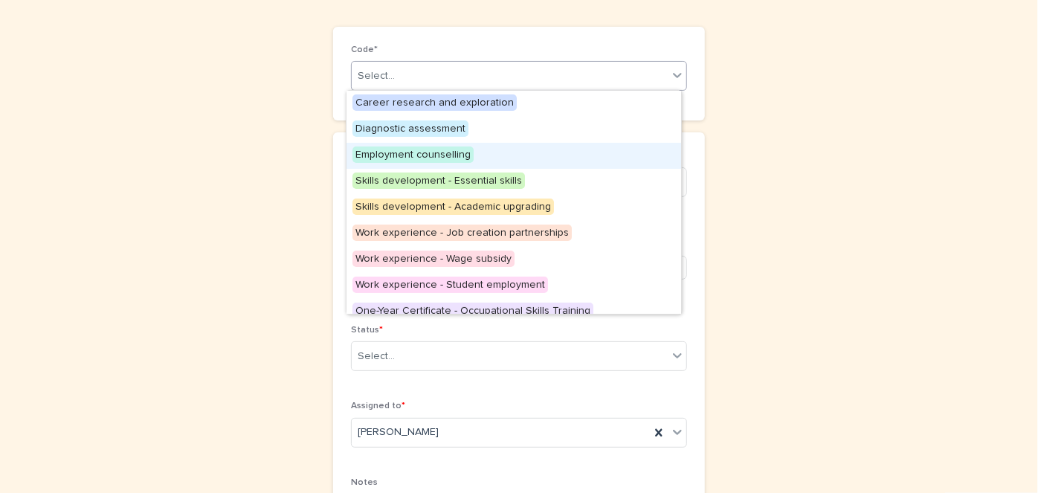
click at [447, 153] on span "Employment counselling" at bounding box center [413, 155] width 121 height 16
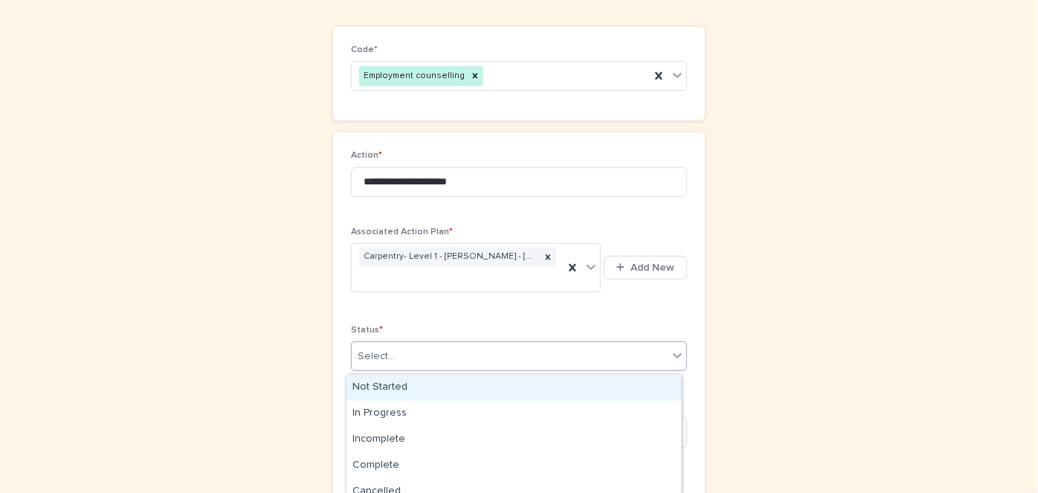
click at [678, 361] on icon at bounding box center [677, 355] width 15 height 15
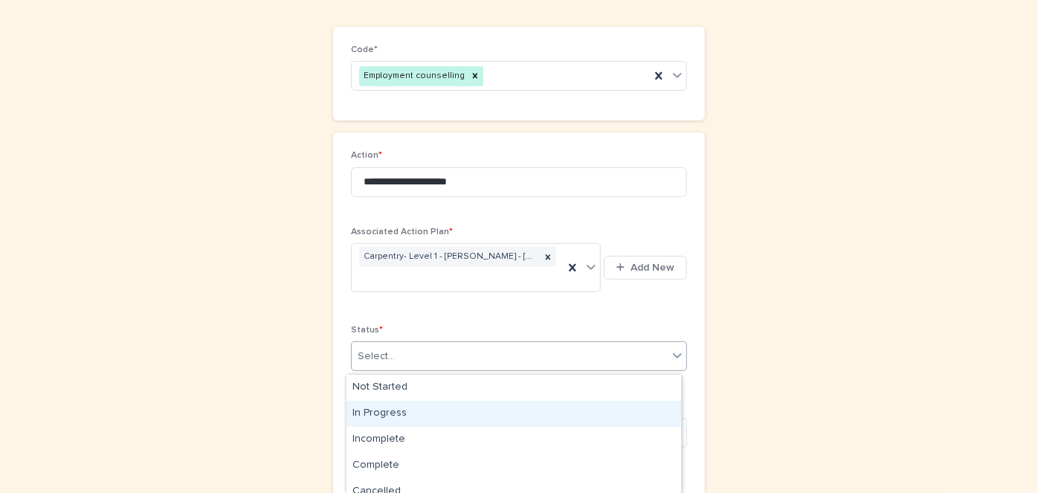
click at [385, 409] on div "In Progress" at bounding box center [514, 414] width 335 height 26
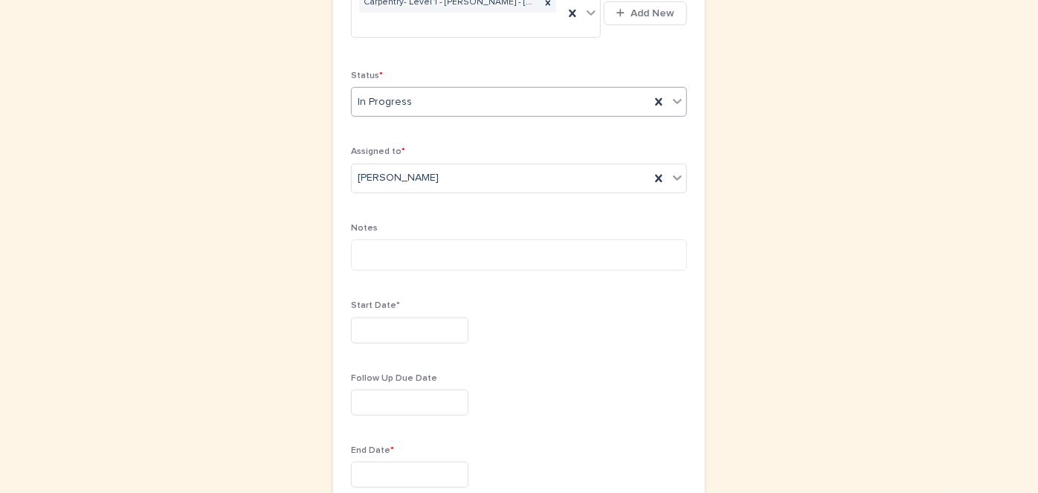
scroll to position [362, 0]
click at [354, 250] on textarea at bounding box center [519, 254] width 336 height 31
click at [599, 256] on textarea "**********" at bounding box center [519, 254] width 336 height 31
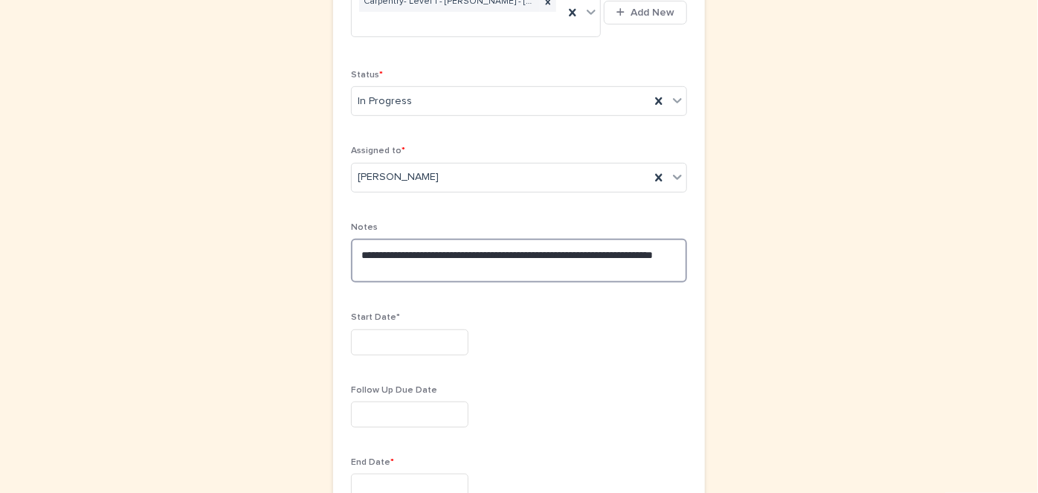
type textarea "**********"
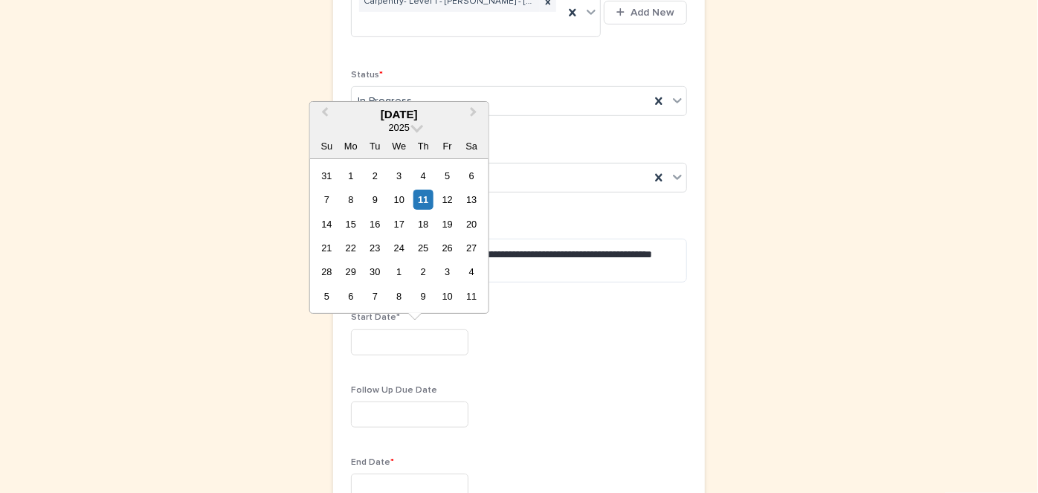
click at [353, 338] on input "text" at bounding box center [410, 342] width 118 height 26
click at [325, 109] on span "Previous Month" at bounding box center [325, 114] width 0 height 20
click at [353, 196] on div "4" at bounding box center [351, 200] width 20 height 20
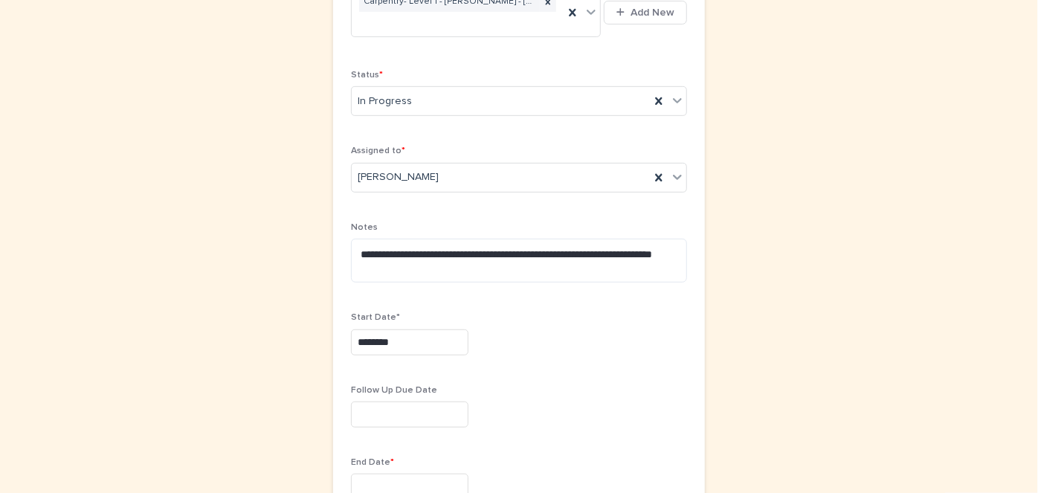
type input "********"
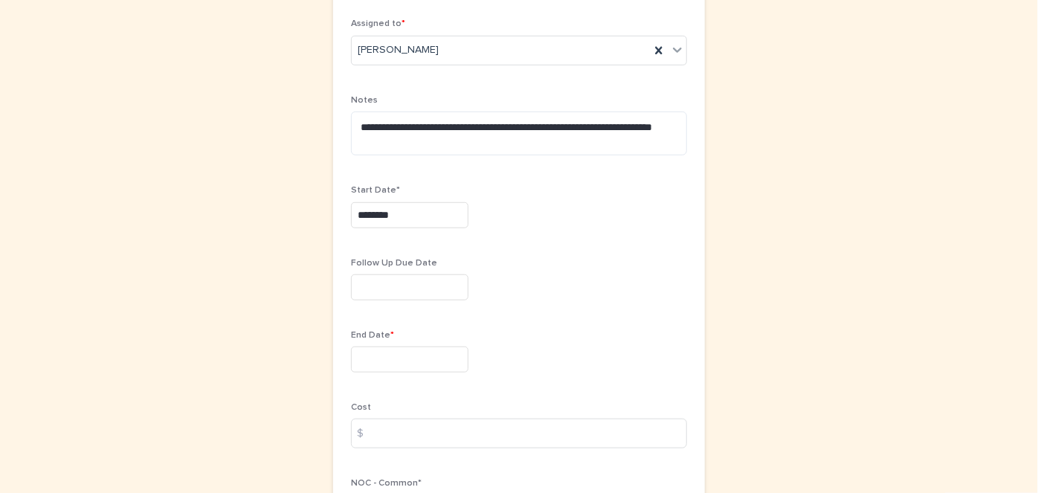
scroll to position [496, 0]
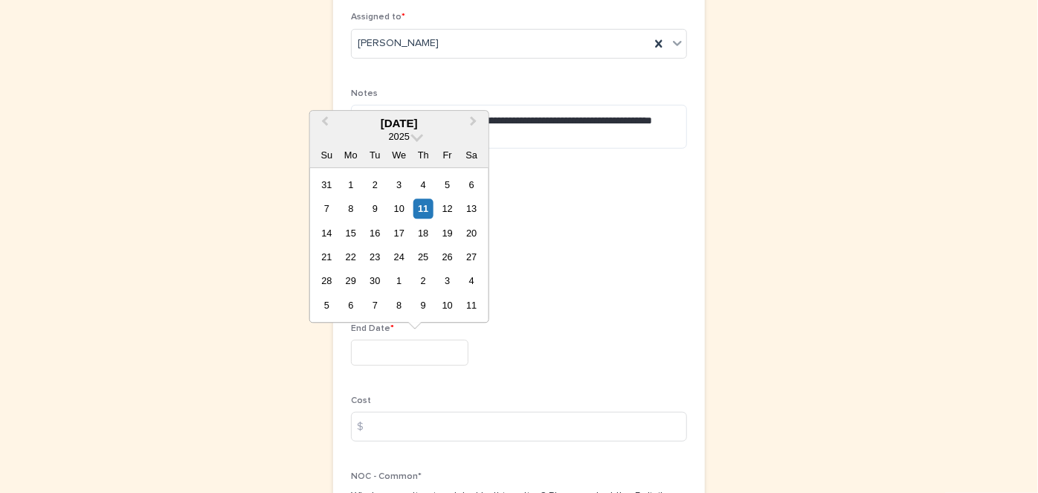
click at [355, 352] on input "text" at bounding box center [410, 353] width 118 height 26
click at [474, 120] on span "Next Month" at bounding box center [474, 123] width 0 height 20
click at [450, 271] on div "28" at bounding box center [447, 281] width 20 height 20
type input "**********"
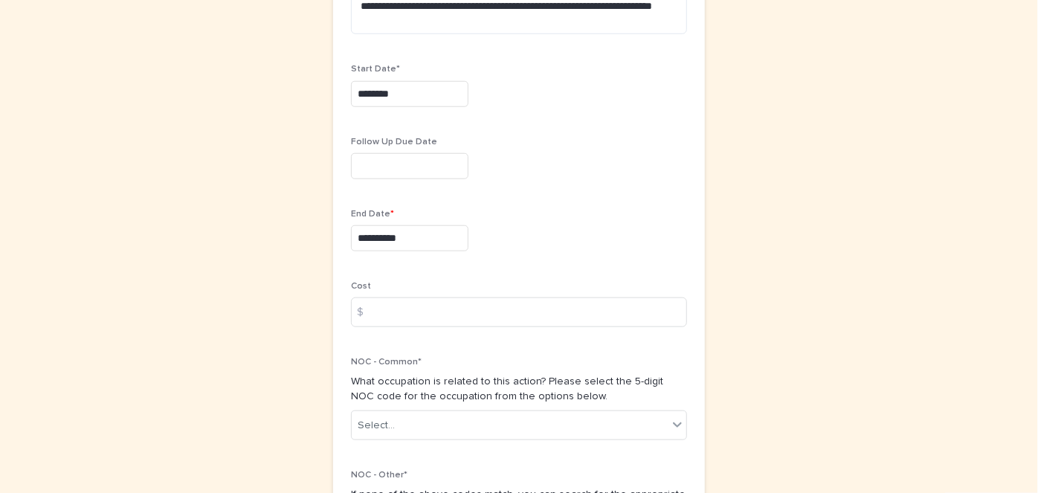
scroll to position [812, 0]
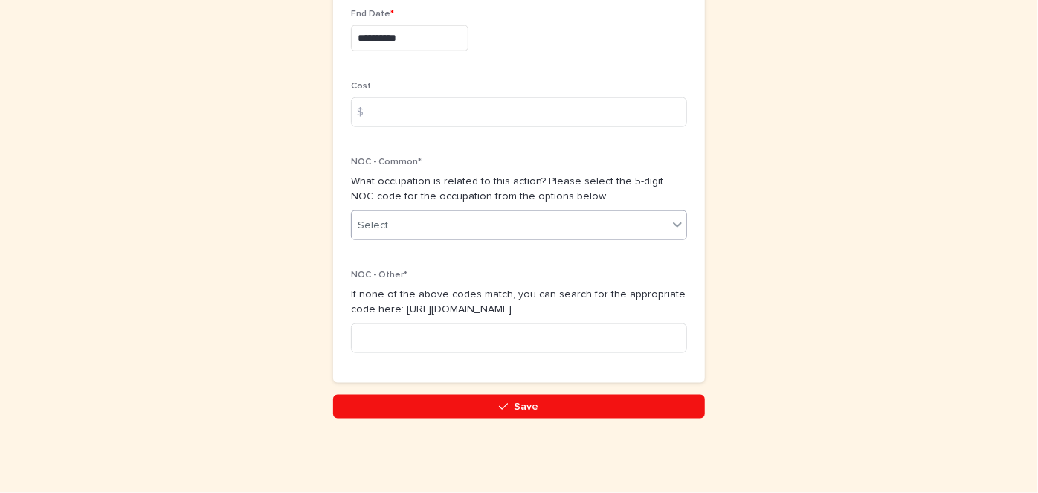
click at [673, 221] on icon at bounding box center [677, 224] width 15 height 15
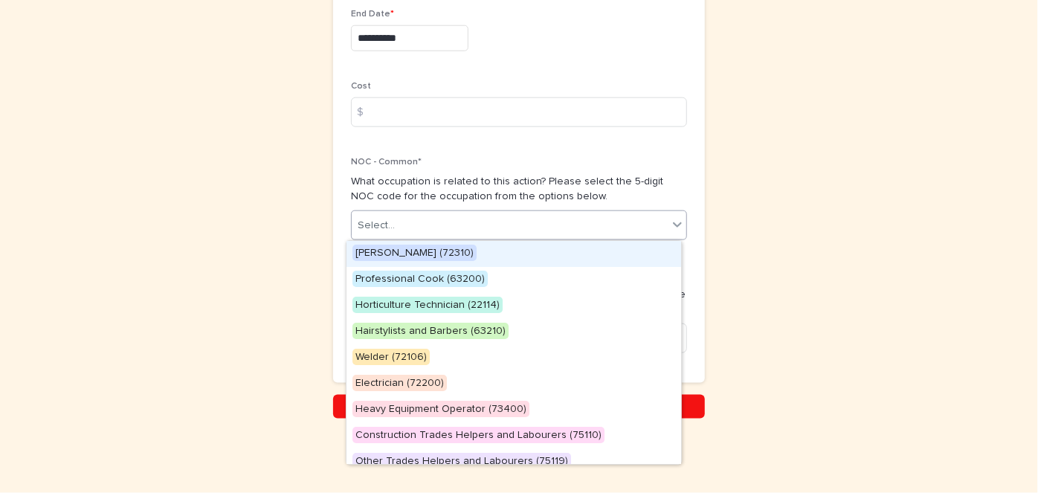
click at [377, 252] on span "Carpenter (72310)" at bounding box center [415, 253] width 124 height 16
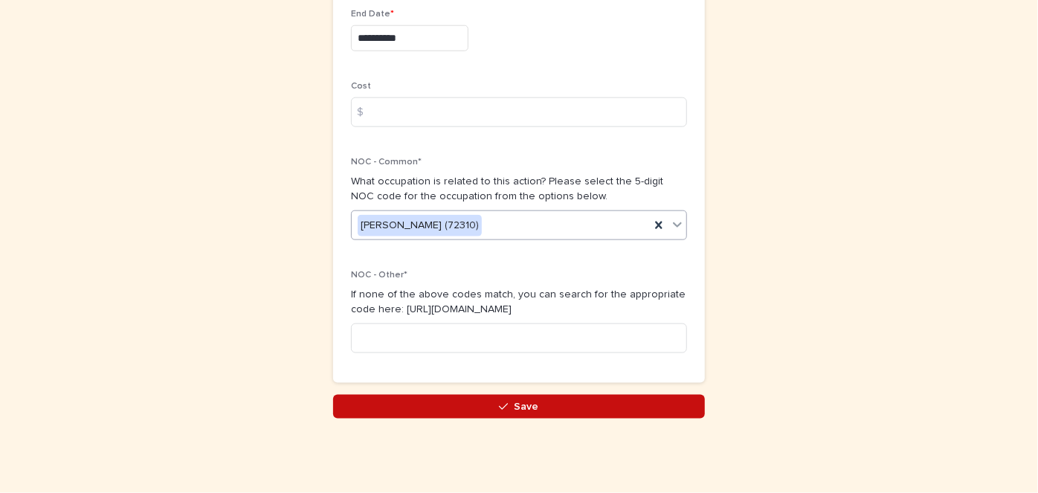
click at [515, 408] on span "Save" at bounding box center [527, 407] width 25 height 10
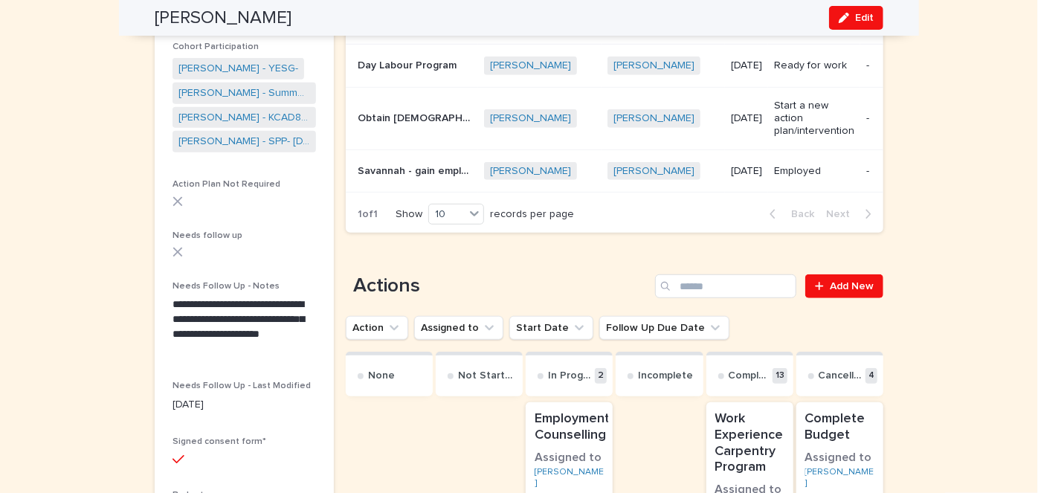
scroll to position [457, 0]
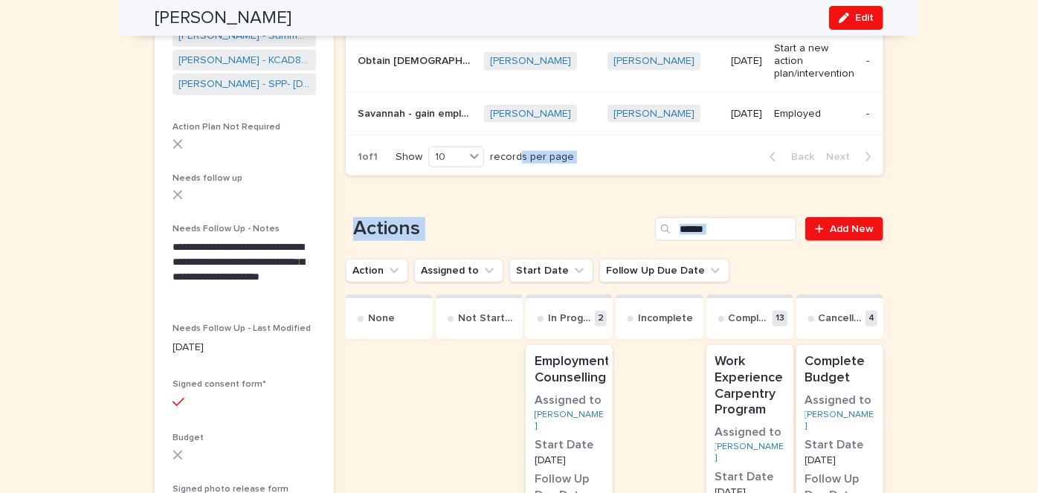
drag, startPoint x: 343, startPoint y: 252, endPoint x: 876, endPoint y: 2, distance: 589.0
click at [996, 0] on html "**********" at bounding box center [519, 246] width 1038 height 493
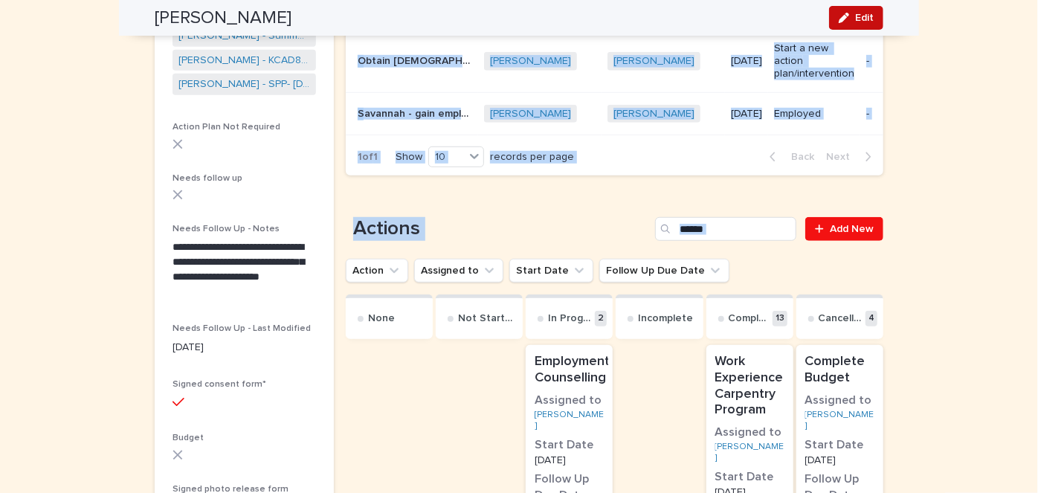
click at [855, 16] on span "Edit" at bounding box center [864, 18] width 19 height 10
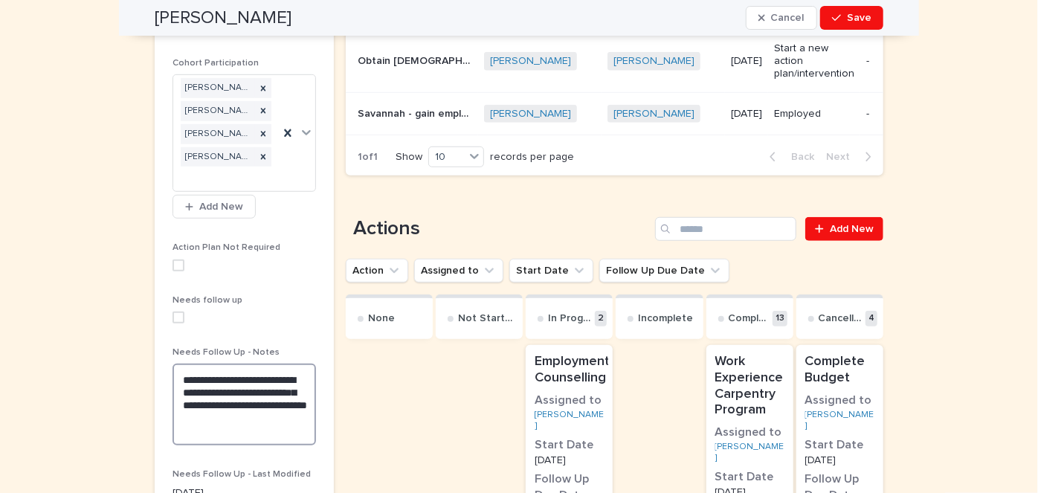
drag, startPoint x: 243, startPoint y: 417, endPoint x: 171, endPoint y: 375, distance: 83.3
click at [173, 375] on textarea "**********" at bounding box center [245, 404] width 144 height 81
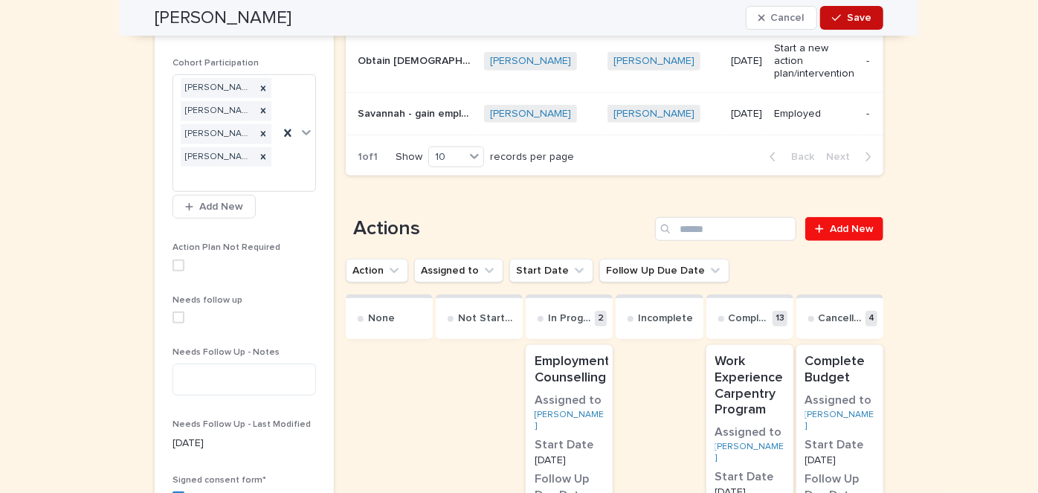
click at [852, 13] on span "Save" at bounding box center [859, 18] width 25 height 10
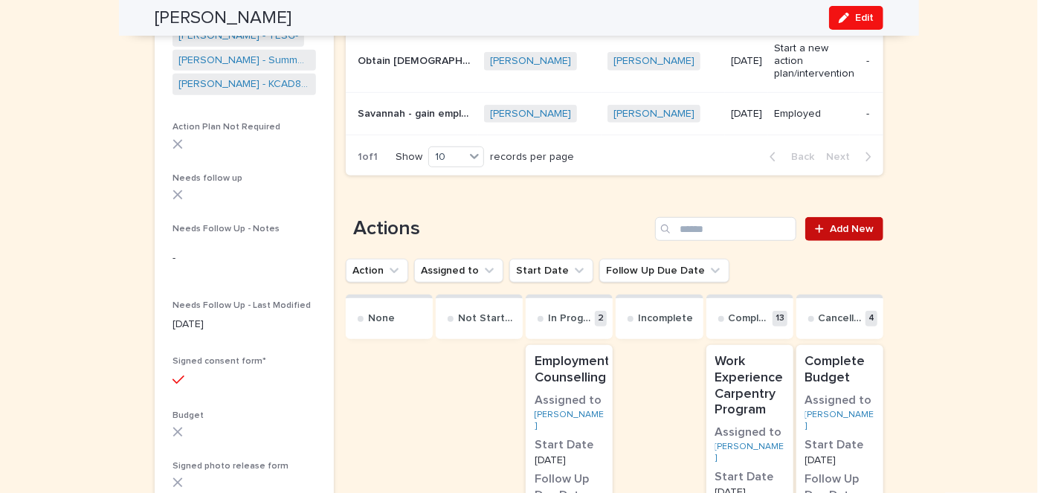
click at [857, 232] on span "Add New" at bounding box center [852, 229] width 44 height 10
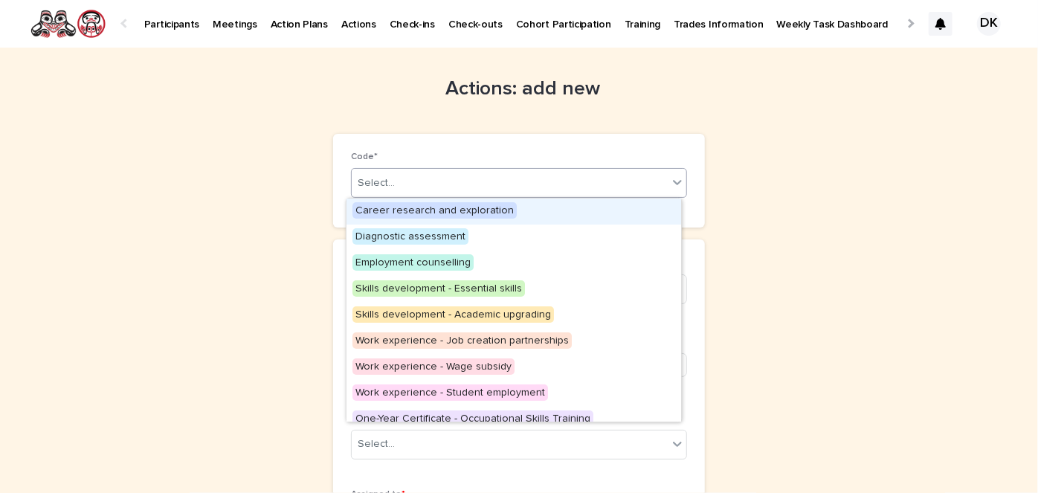
click at [673, 184] on icon at bounding box center [677, 183] width 9 height 5
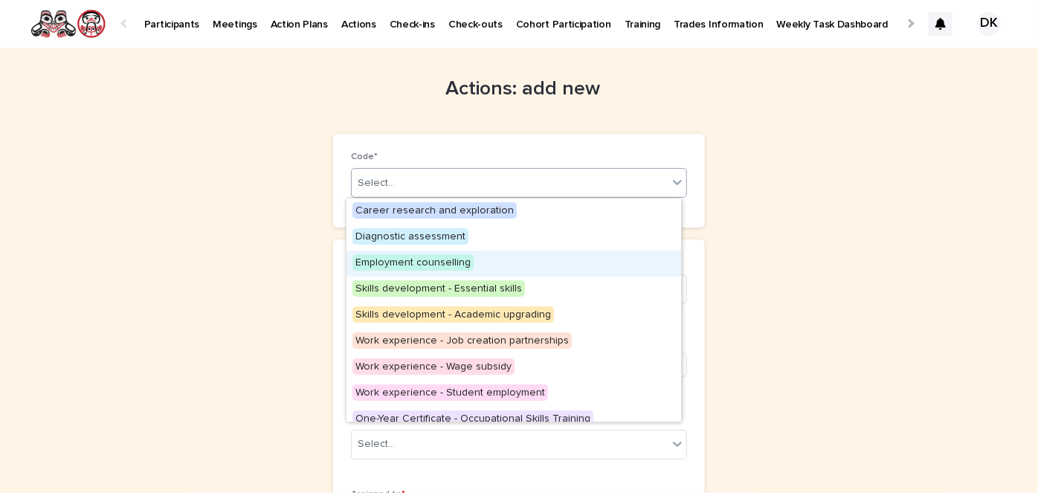
click at [451, 263] on span "Employment counselling" at bounding box center [413, 262] width 121 height 16
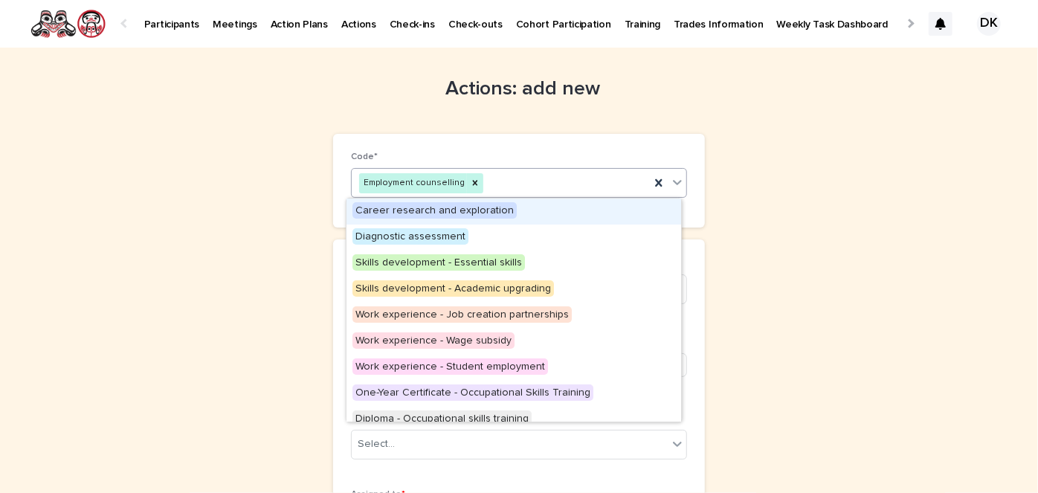
click at [673, 181] on icon at bounding box center [677, 183] width 9 height 5
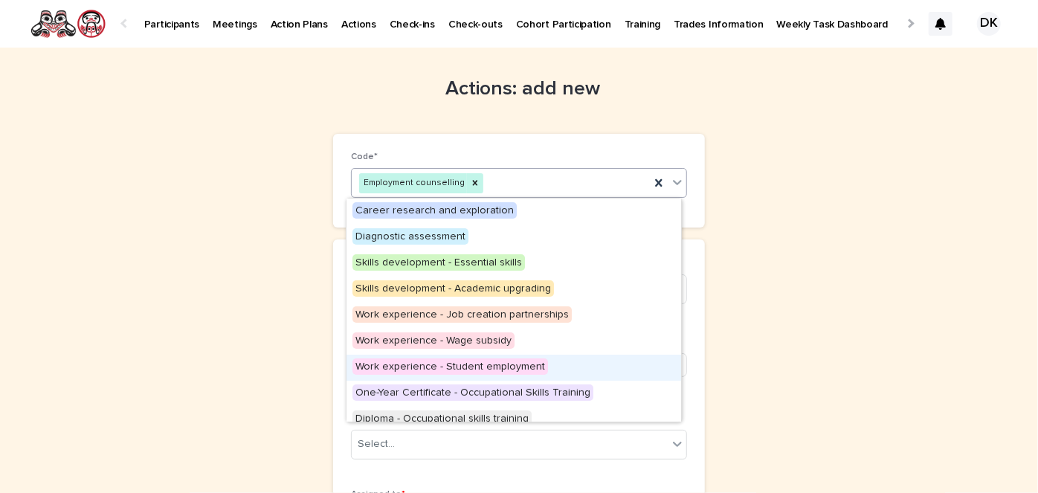
scroll to position [271, 0]
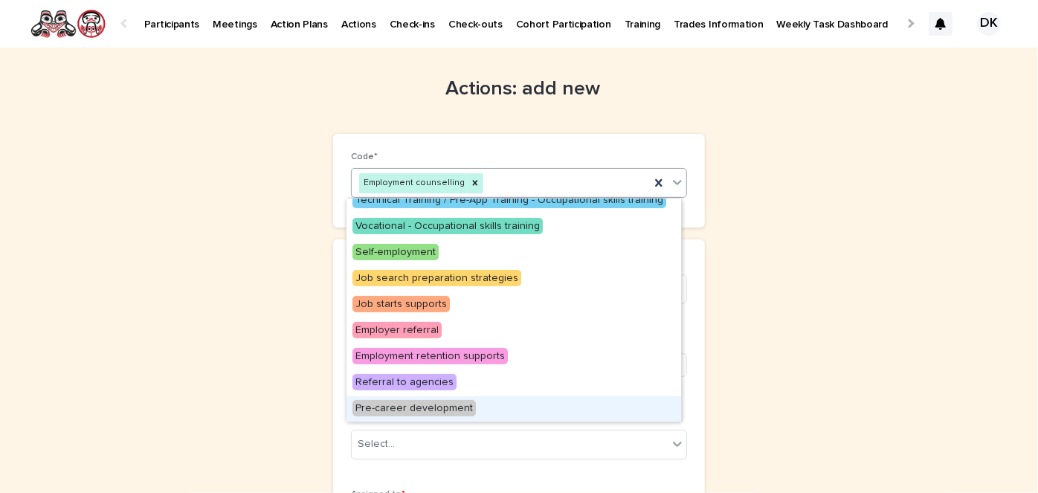
click at [463, 406] on span "Pre-career development" at bounding box center [414, 408] width 123 height 16
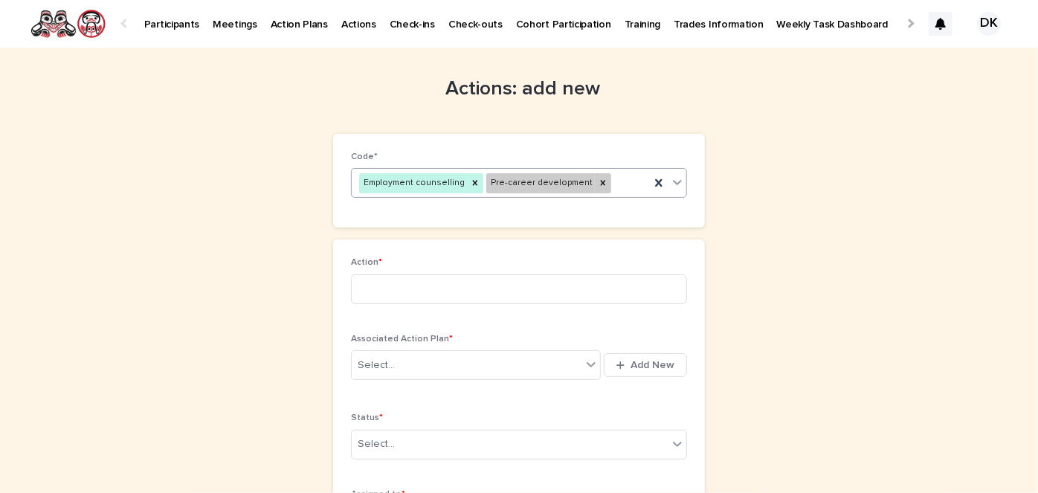
click at [670, 179] on icon at bounding box center [677, 182] width 15 height 15
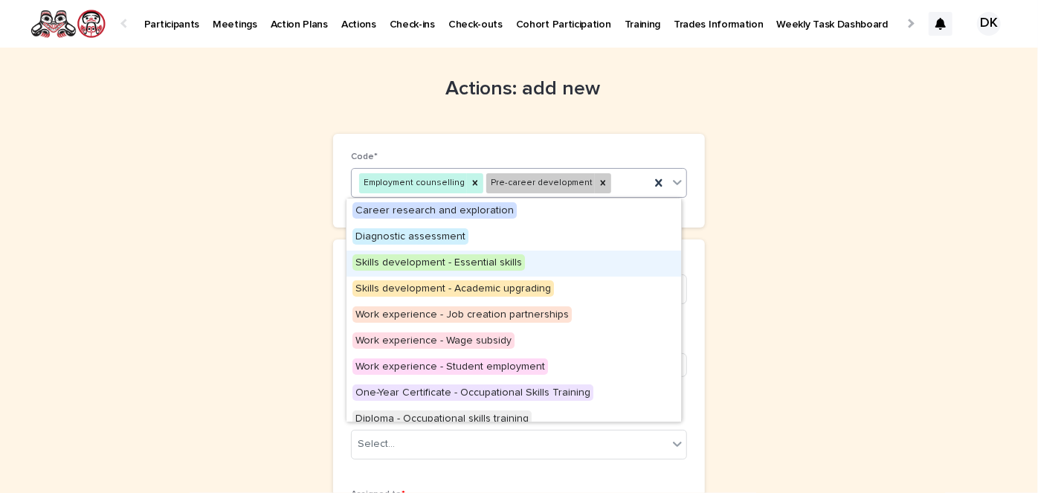
click at [426, 258] on span "Skills development - Essential skills" at bounding box center [439, 262] width 173 height 16
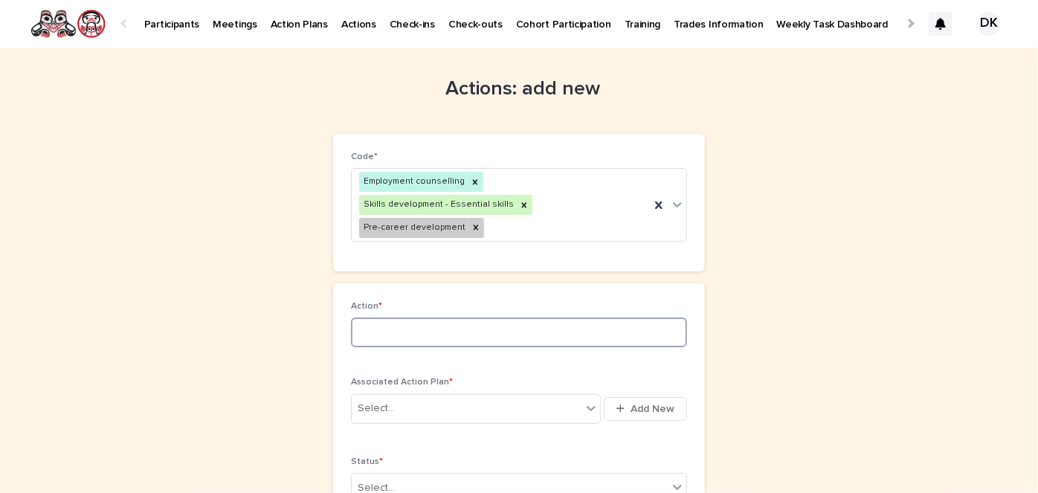
click at [351, 318] on input at bounding box center [519, 333] width 336 height 30
type input "**********"
click at [589, 406] on icon at bounding box center [591, 408] width 9 height 5
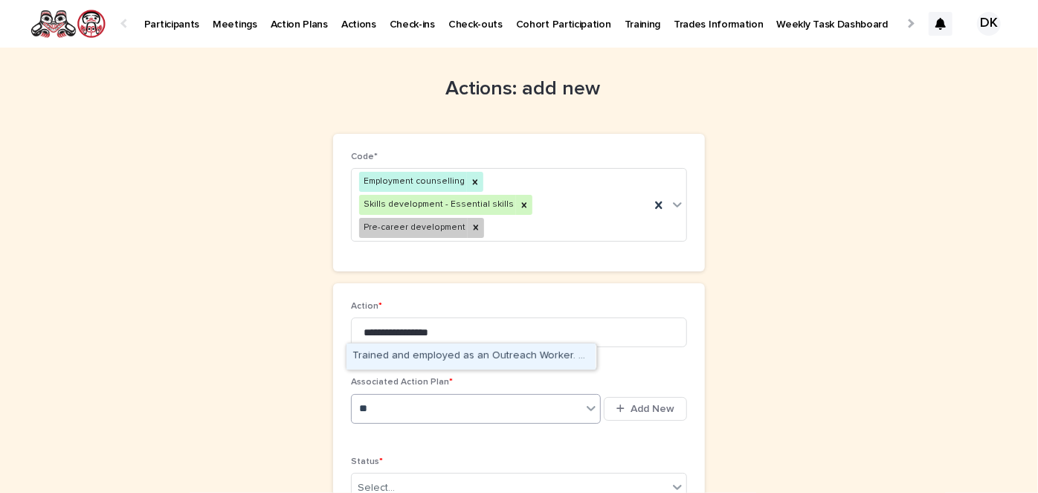
type input "*"
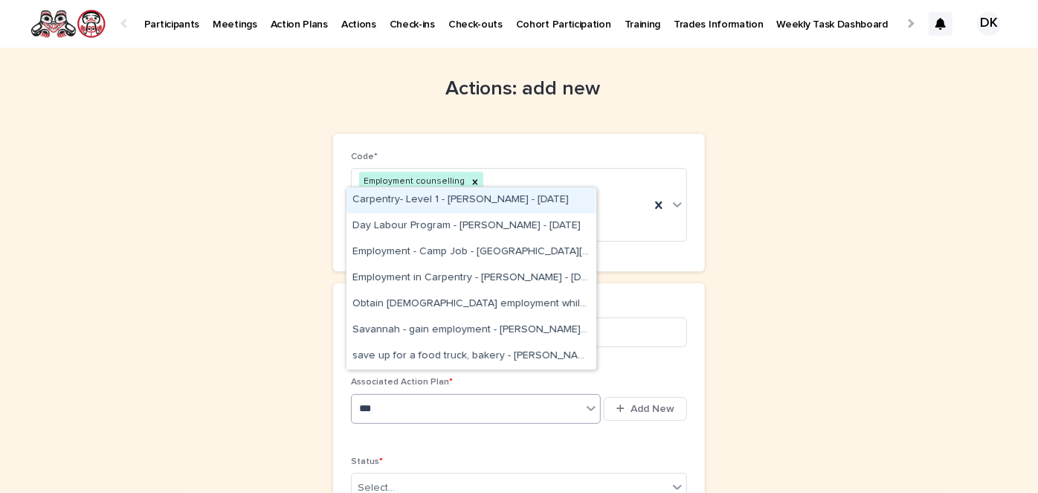
type input "****"
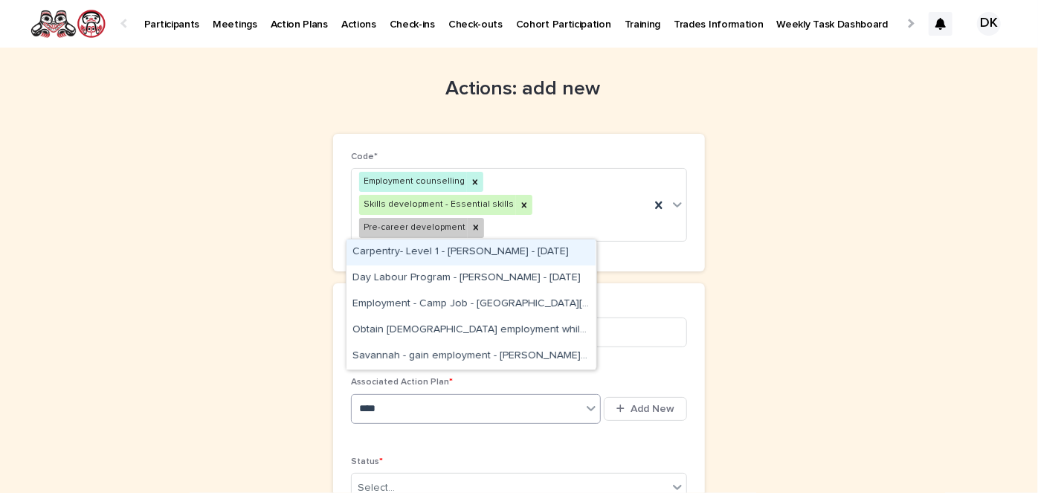
click at [448, 248] on div "Carpentry- Level 1 - Savannah McMillan - Feb 7th, 2025" at bounding box center [471, 253] width 249 height 26
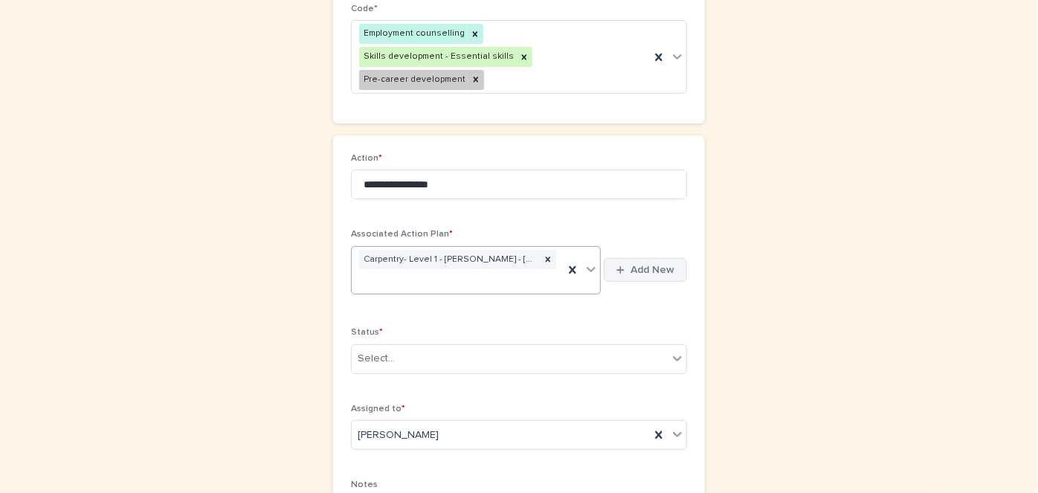
scroll to position [149, 0]
click at [673, 350] on icon at bounding box center [677, 357] width 15 height 15
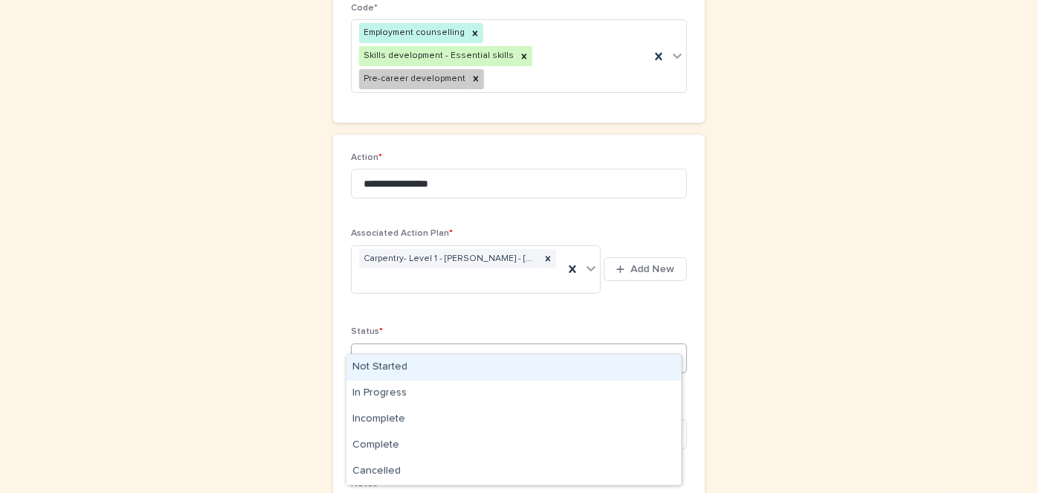
click at [361, 365] on div "Not Started" at bounding box center [514, 368] width 335 height 26
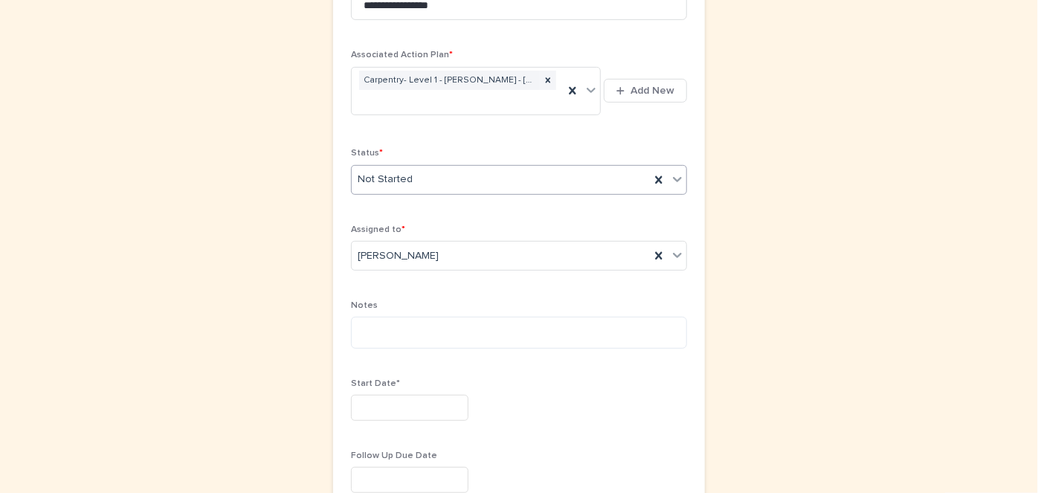
scroll to position [350, 0]
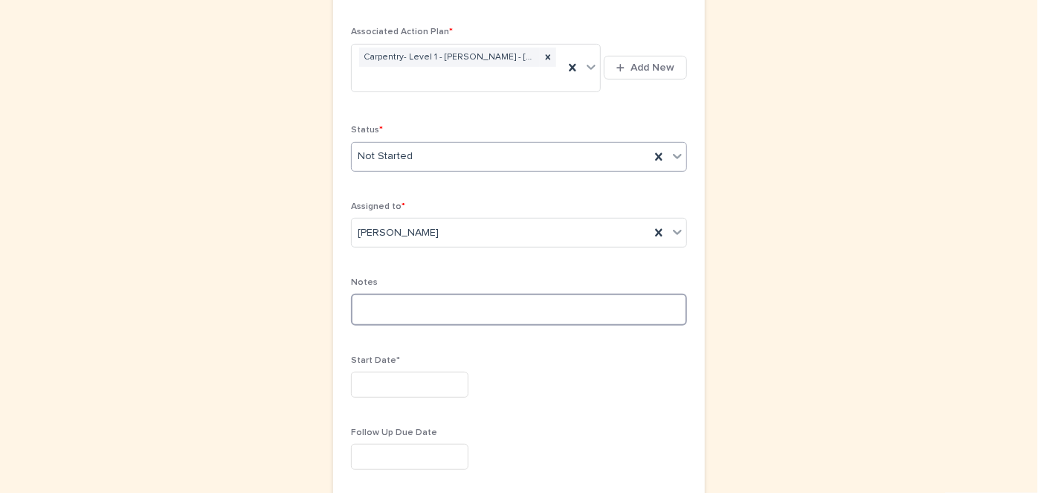
click at [354, 294] on textarea at bounding box center [519, 309] width 336 height 31
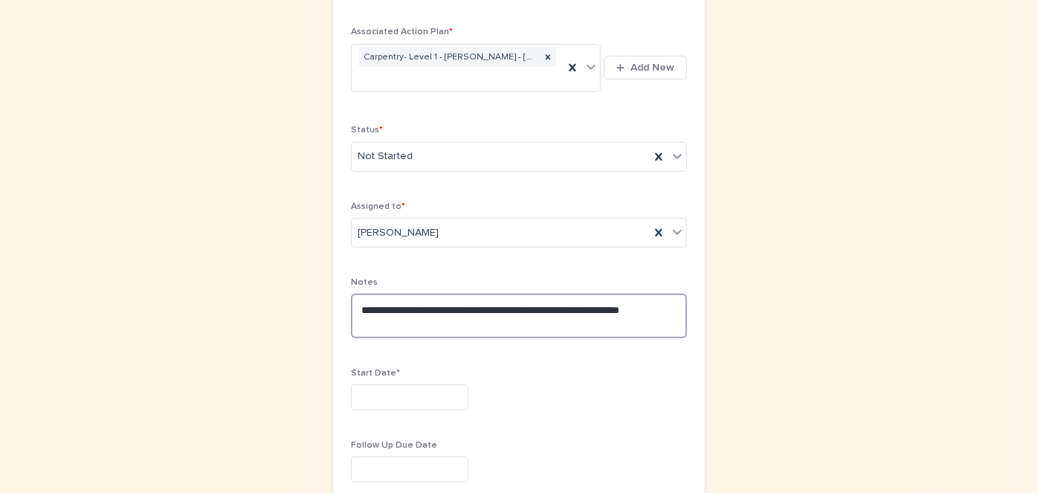
type textarea "**********"
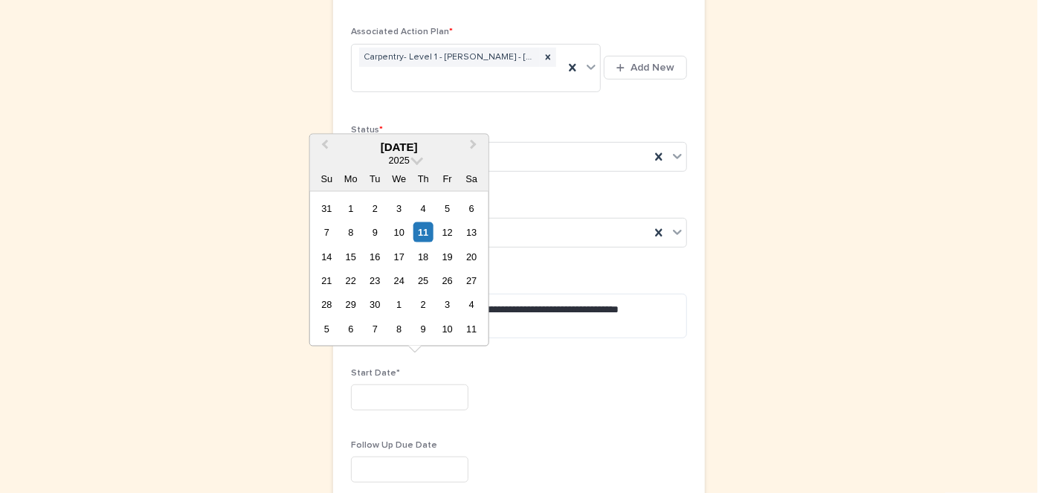
click at [359, 385] on input "text" at bounding box center [410, 398] width 118 height 26
click at [424, 228] on div "11" at bounding box center [424, 232] width 20 height 20
type input "*********"
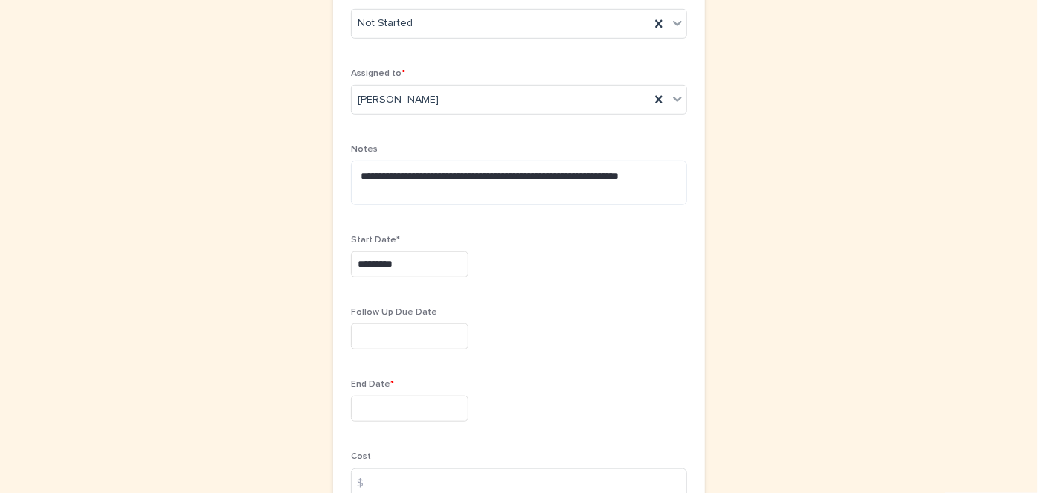
scroll to position [486, 0]
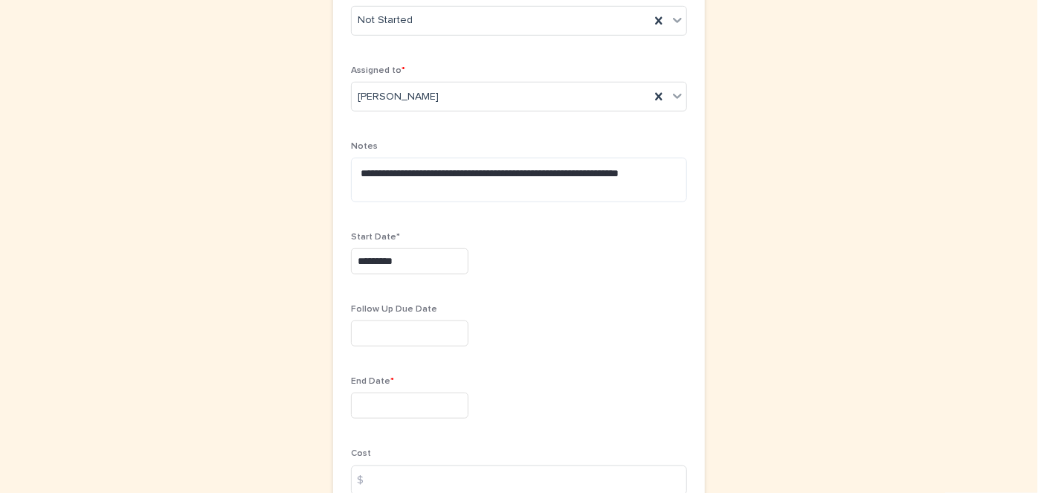
click at [363, 393] on input "text" at bounding box center [410, 406] width 118 height 26
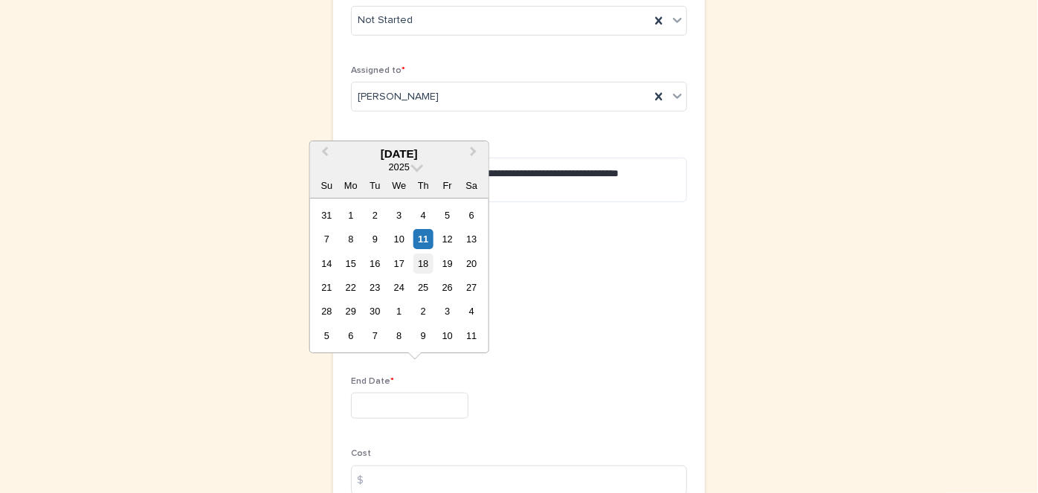
click at [426, 263] on div "18" at bounding box center [424, 264] width 20 height 20
type input "*********"
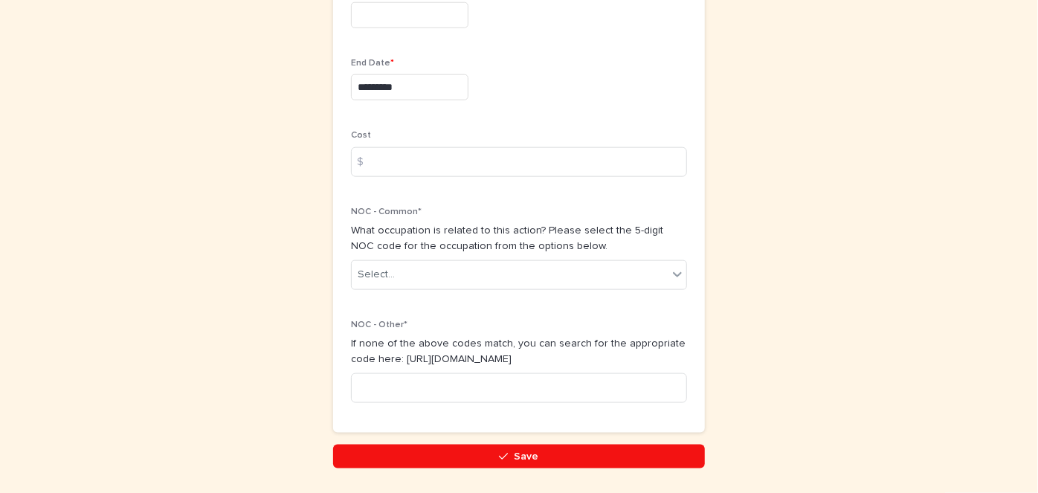
scroll to position [806, 0]
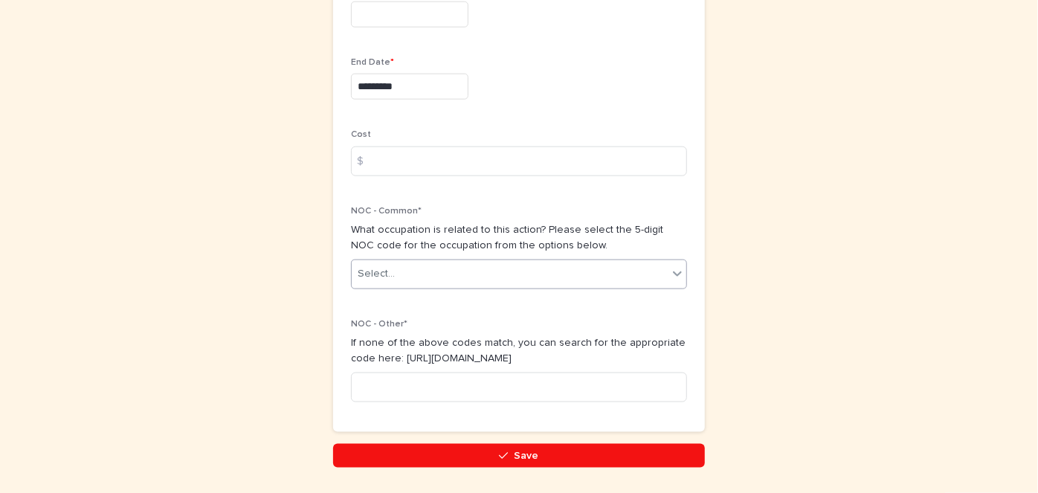
click at [670, 266] on icon at bounding box center [677, 273] width 15 height 15
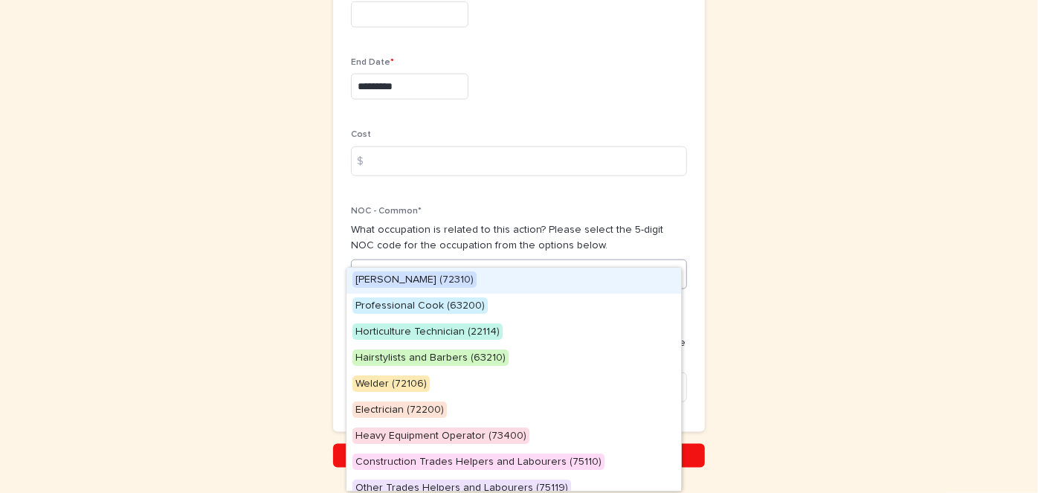
click at [412, 282] on span "Carpenter (72310)" at bounding box center [415, 279] width 124 height 16
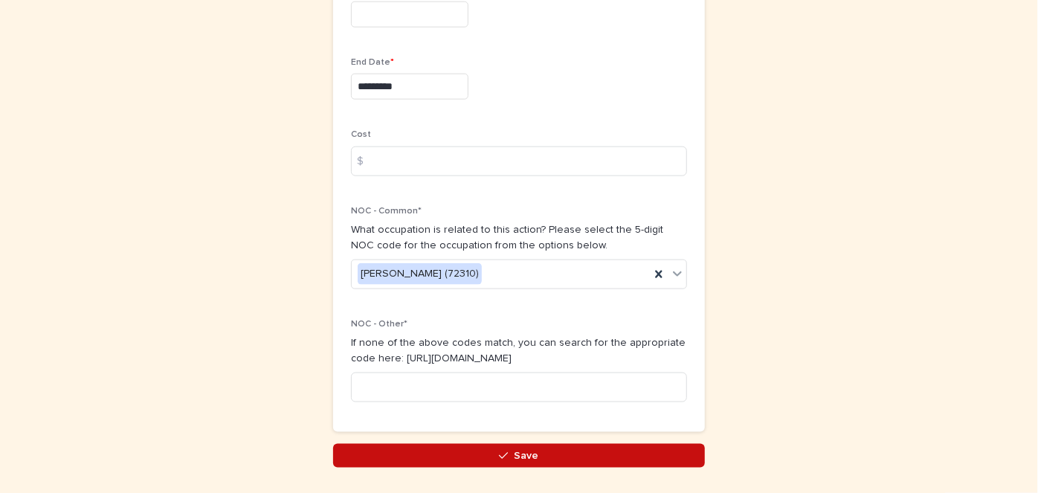
click at [547, 444] on button "Save" at bounding box center [519, 456] width 372 height 24
